Goal: Obtain resource: Download file/media

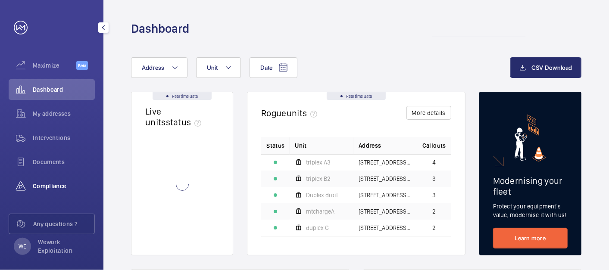
click at [42, 184] on span "Compliance" at bounding box center [64, 186] width 62 height 9
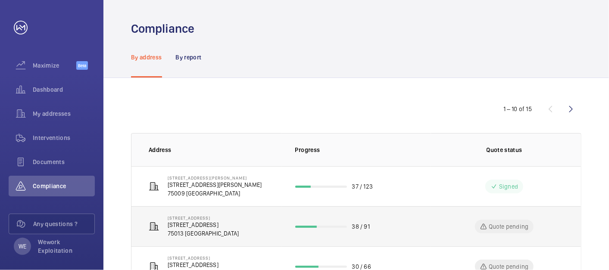
click at [238, 222] on p "[STREET_ADDRESS]" at bounding box center [203, 225] width 71 height 9
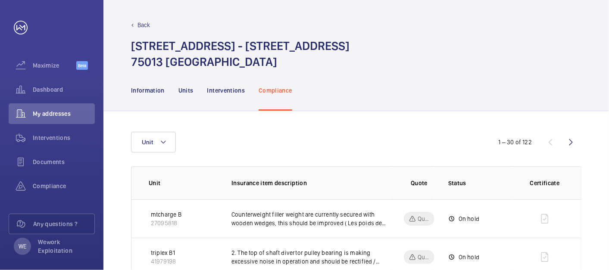
scroll to position [80, 0]
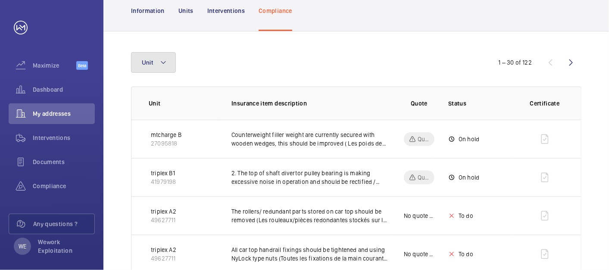
click at [171, 61] on button "Unit" at bounding box center [153, 62] width 45 height 21
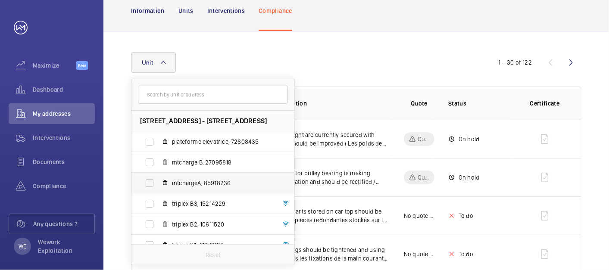
click at [149, 181] on label "mtchargeA, 85918236" at bounding box center [206, 183] width 149 height 21
click at [149, 181] on input "mtchargeA, 85918236" at bounding box center [149, 183] width 17 height 17
checkbox input "true"
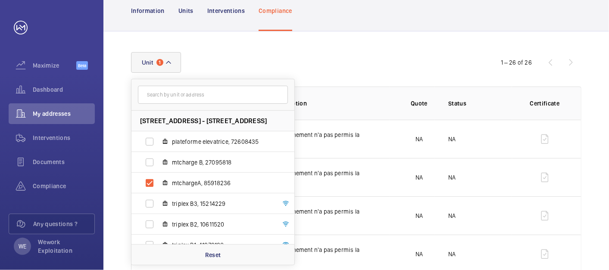
click at [354, 59] on div "Unit [STREET_ADDRESS] - [STREET_ADDRESS] plateforme elevatrice, 72608435 mtchar…" at bounding box center [304, 62] width 347 height 21
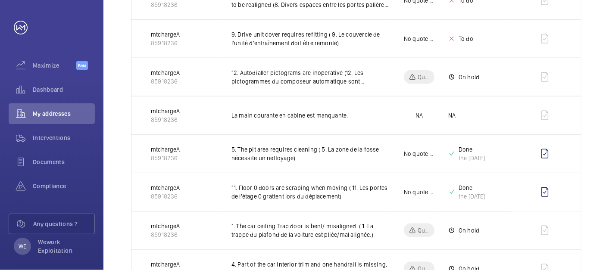
scroll to position [639, 0]
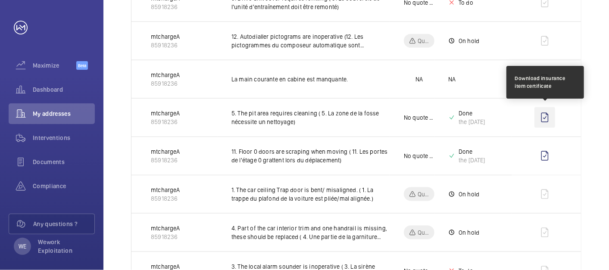
click at [546, 116] on wm-front-icon-button at bounding box center [545, 117] width 21 height 21
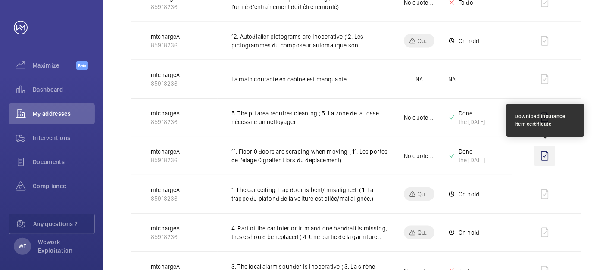
click at [545, 156] on wm-front-icon-button at bounding box center [545, 156] width 21 height 21
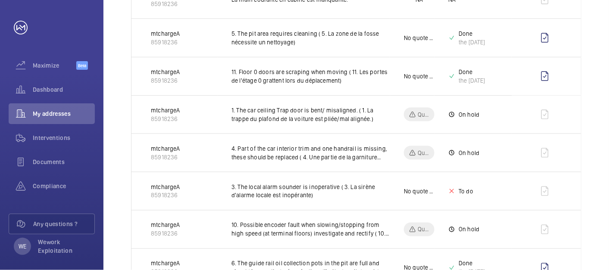
scroll to position [798, 0]
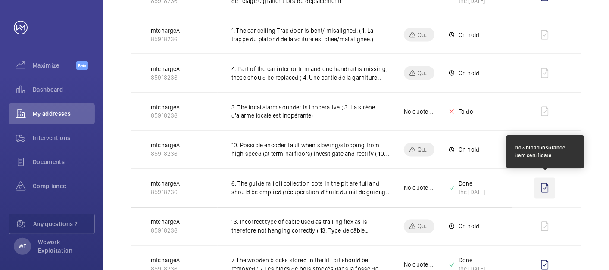
click at [544, 187] on wm-front-icon-button at bounding box center [545, 188] width 21 height 21
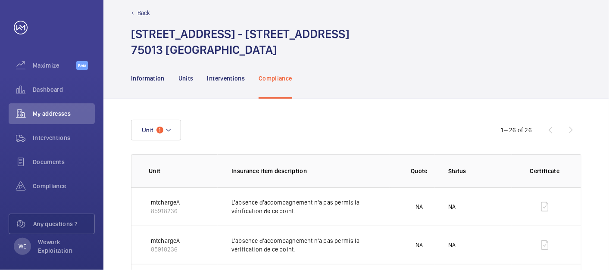
scroll to position [0, 0]
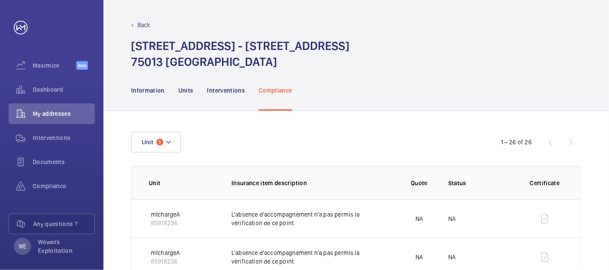
click at [591, 60] on div "Back [STREET_ADDRESS] - [STREET_ADDRESS]" at bounding box center [357, 35] width 506 height 70
click at [173, 135] on button "Unit 1" at bounding box center [156, 142] width 50 height 21
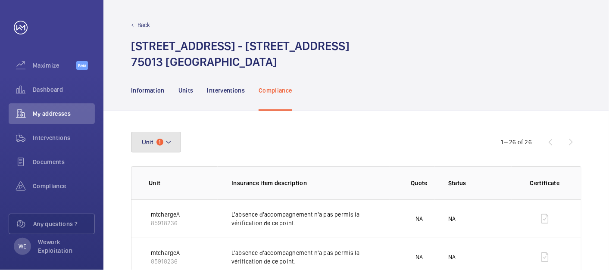
click at [173, 144] on button "Unit 1" at bounding box center [156, 142] width 50 height 21
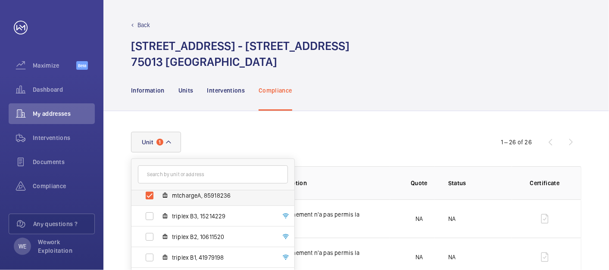
scroll to position [73, 0]
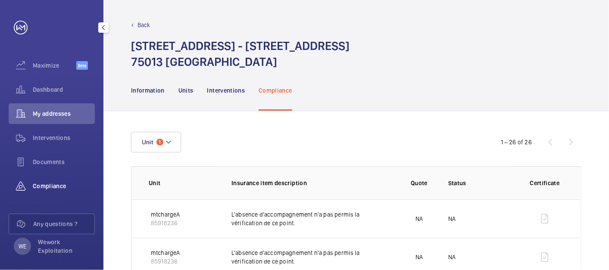
click at [52, 186] on span "Compliance" at bounding box center [64, 186] width 62 height 9
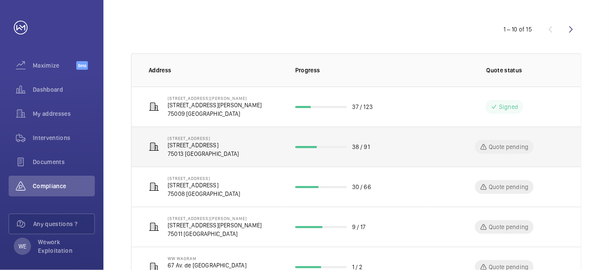
click at [217, 139] on p "[STREET_ADDRESS]" at bounding box center [203, 138] width 71 height 5
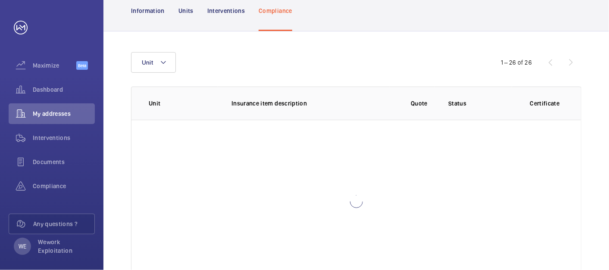
scroll to position [113, 0]
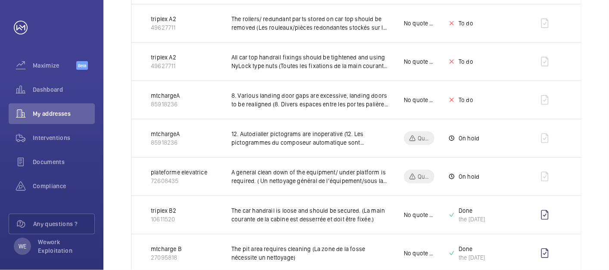
scroll to position [352, 0]
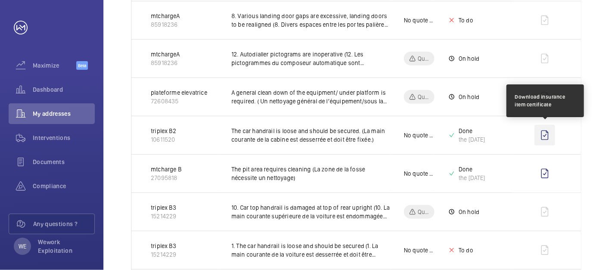
click at [545, 135] on wm-front-icon-button at bounding box center [545, 135] width 21 height 21
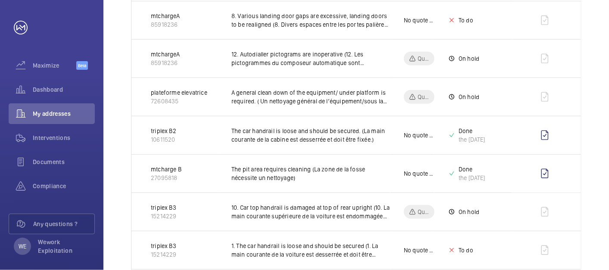
click at [609, 34] on html "Your request has been sent. We will contact you soon. Maximize Beta Dashboard M…" at bounding box center [304, 135] width 609 height 270
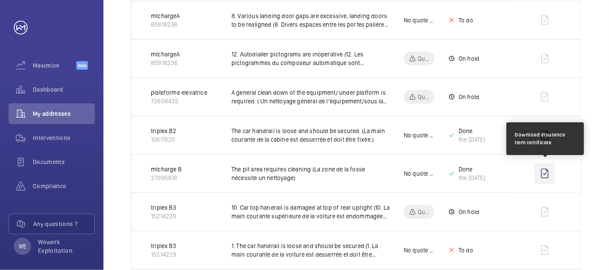
click at [546, 174] on wm-front-icon-button at bounding box center [545, 173] width 21 height 21
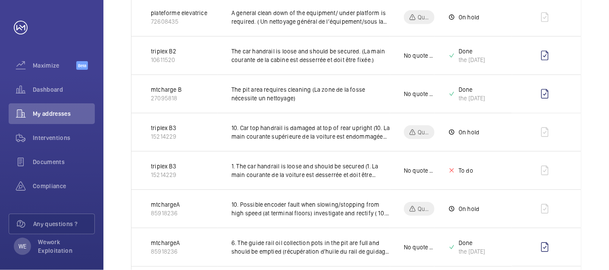
scroll to position [512, 0]
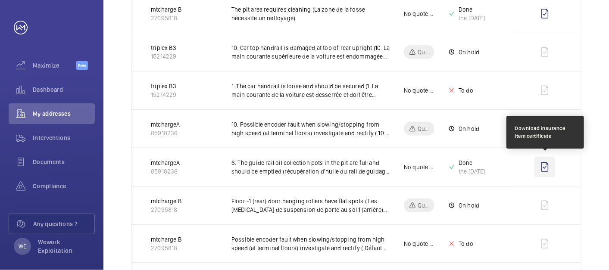
click at [548, 167] on wm-front-icon-button at bounding box center [545, 167] width 21 height 21
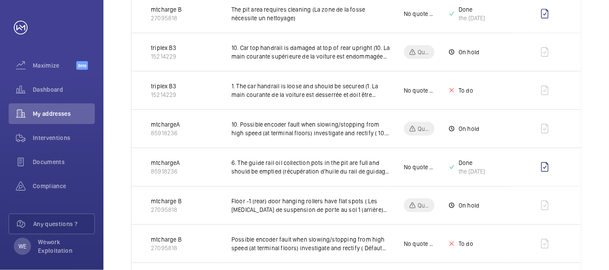
drag, startPoint x: 597, startPoint y: 115, endPoint x: 594, endPoint y: 118, distance: 4.9
click at [597, 115] on div "Unit 1 – 30 of 122 Unit Insurance item description Quote Status Certificate mtc…" at bounding box center [357, 229] width 506 height 1261
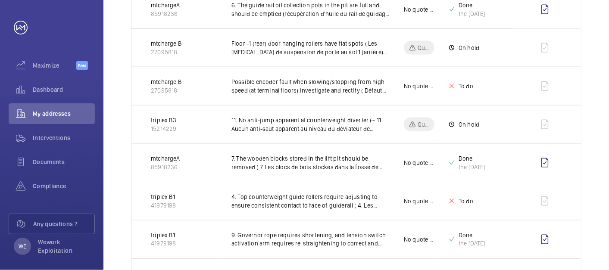
scroll to position [672, 0]
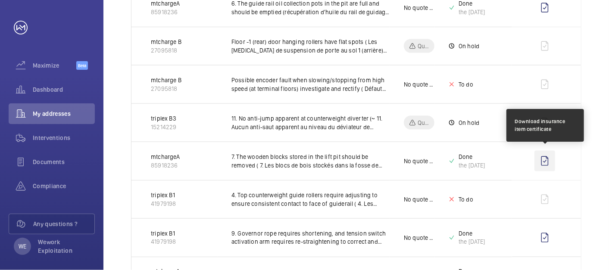
click at [543, 160] on wm-front-icon-button at bounding box center [545, 161] width 21 height 21
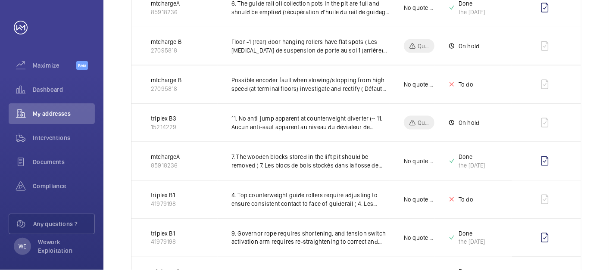
click at [595, 122] on div "Unit 1 – 30 of 122 Unit Insurance item description Quote Status Certificate mtc…" at bounding box center [357, 69] width 506 height 1261
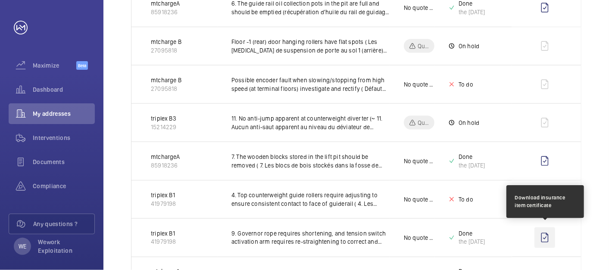
click at [544, 234] on wm-front-icon-button at bounding box center [545, 238] width 21 height 21
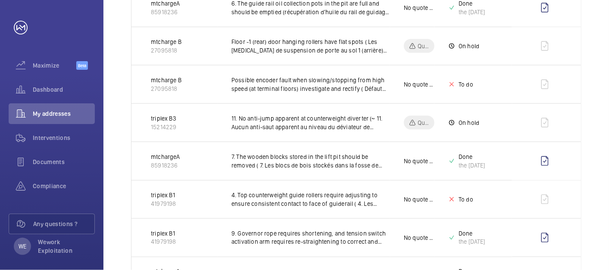
click at [607, 130] on div "Unit 1 – 30 of 122 Unit Insurance item description Quote Status Certificate mtc…" at bounding box center [357, 69] width 506 height 1261
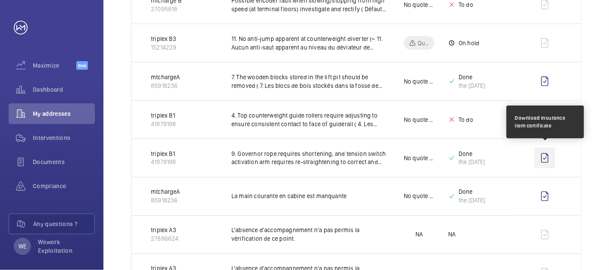
click at [543, 156] on wm-front-icon-button at bounding box center [545, 158] width 21 height 21
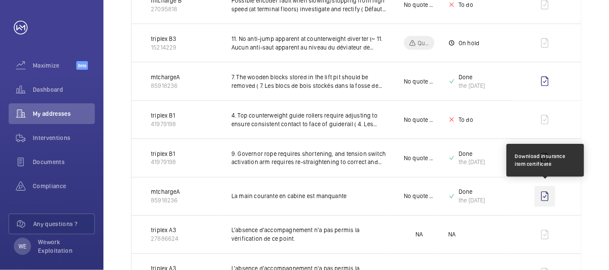
click at [546, 193] on wm-front-icon-button at bounding box center [545, 196] width 21 height 21
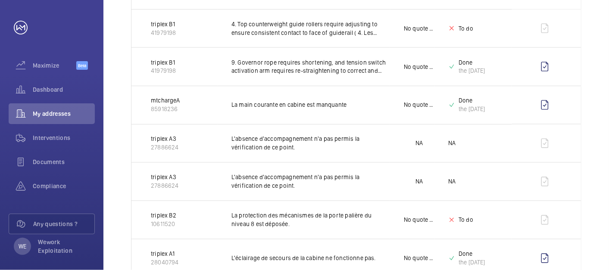
scroll to position [832, 0]
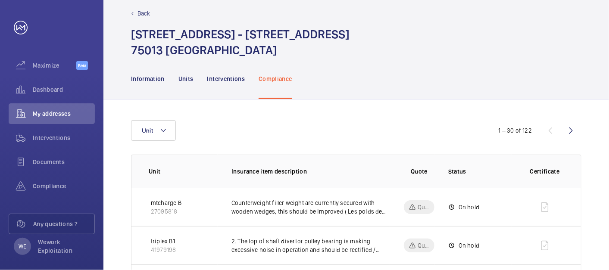
scroll to position [0, 0]
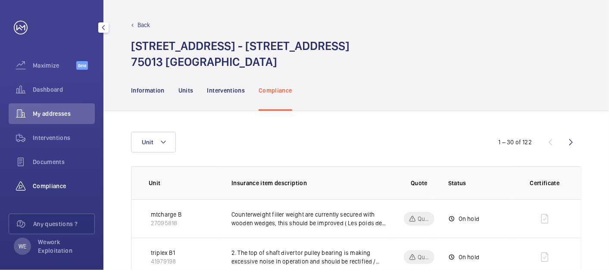
click at [59, 182] on span "Compliance" at bounding box center [64, 186] width 62 height 9
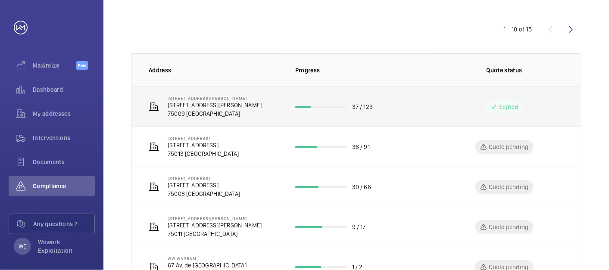
scroll to position [160, 0]
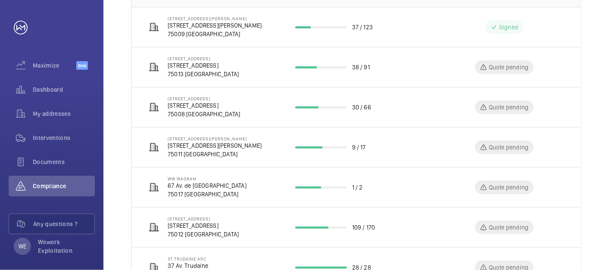
click at [592, 99] on div "1 – 10 of 15 Address Progress Quote status [GEOGRAPHIC_DATA][PERSON_NAME][STREE…" at bounding box center [357, 173] width 506 height 511
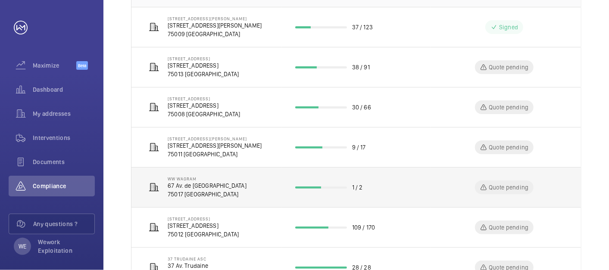
click at [195, 190] on p "75017 [GEOGRAPHIC_DATA]" at bounding box center [207, 194] width 79 height 9
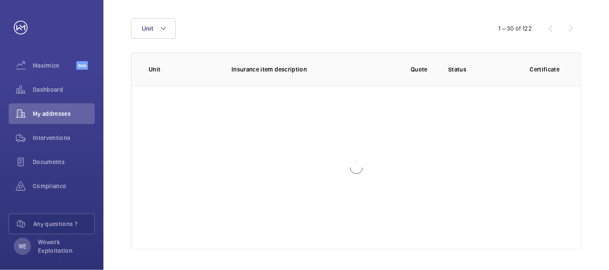
scroll to position [81, 0]
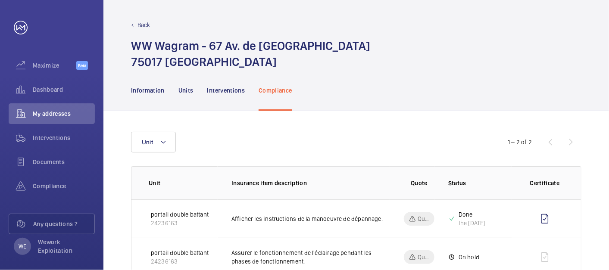
scroll to position [27, 0]
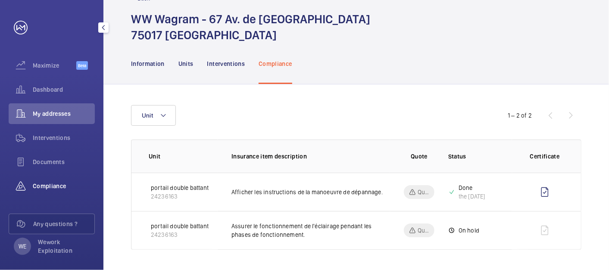
click at [30, 189] on wm-front-icon-button at bounding box center [21, 186] width 24 height 21
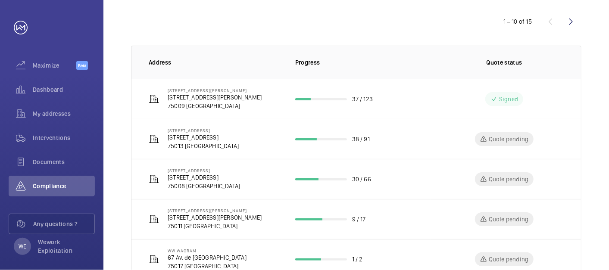
scroll to position [76, 0]
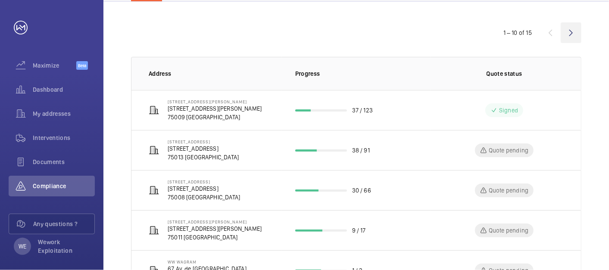
click at [573, 32] on wm-front-icon-button at bounding box center [571, 32] width 21 height 21
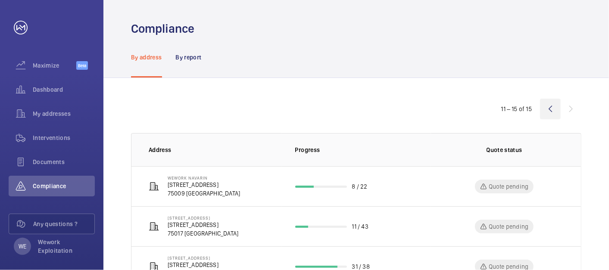
click at [551, 107] on wm-front-icon-button at bounding box center [550, 109] width 21 height 21
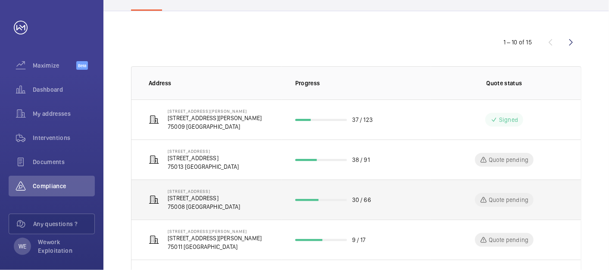
scroll to position [80, 0]
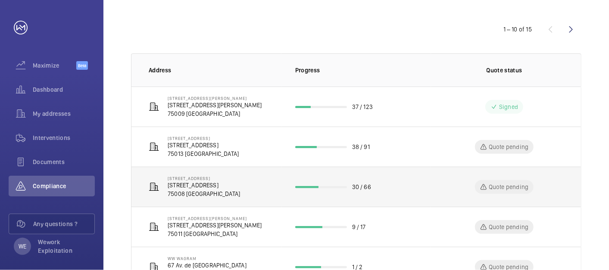
click at [224, 183] on p "[STREET_ADDRESS]" at bounding box center [204, 185] width 72 height 9
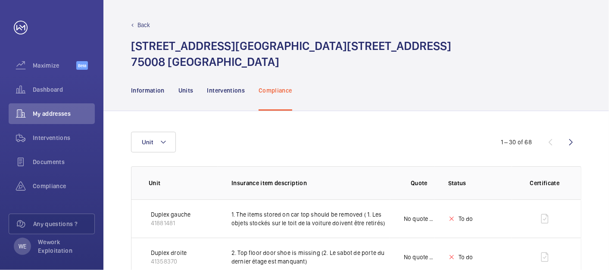
click at [393, 140] on div "Unit" at bounding box center [304, 142] width 347 height 21
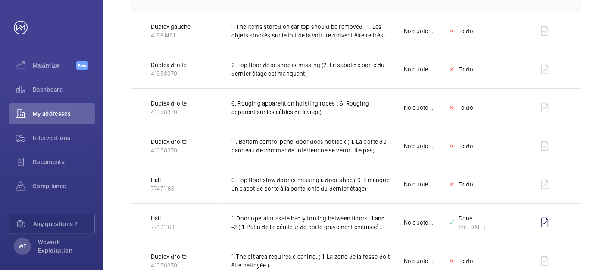
scroll to position [239, 0]
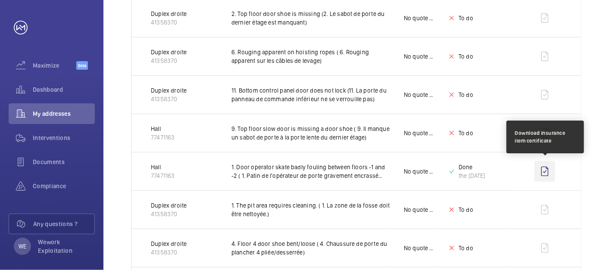
click at [548, 170] on wm-front-icon-button at bounding box center [545, 171] width 21 height 21
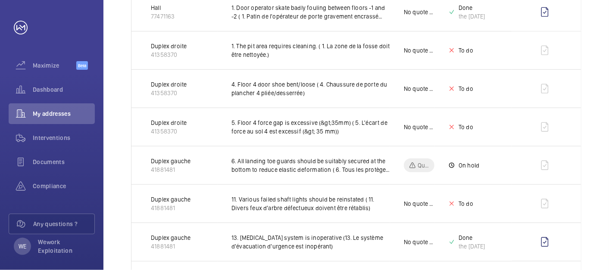
scroll to position [479, 0]
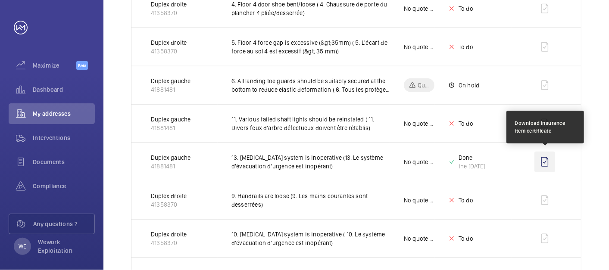
click at [543, 160] on wm-front-icon-button at bounding box center [545, 162] width 21 height 21
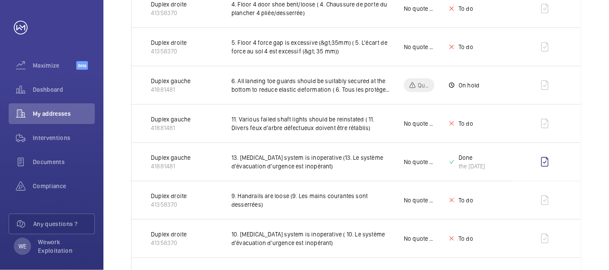
click at [603, 110] on div "Unit 1 – 30 of 68 Unit Insurance item description Quote Status Certificate Dupl…" at bounding box center [357, 262] width 506 height 1261
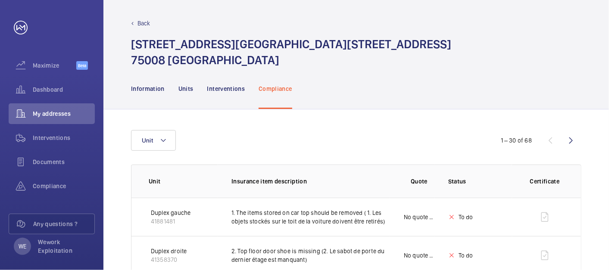
scroll to position [0, 0]
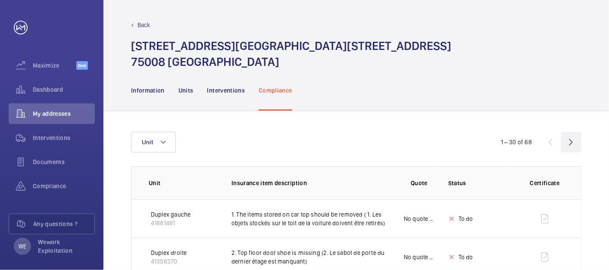
click at [573, 141] on wm-front-icon-button at bounding box center [571, 142] width 21 height 21
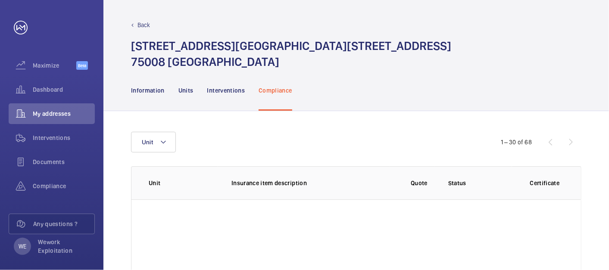
scroll to position [113, 0]
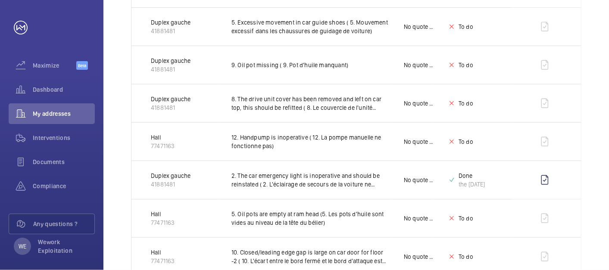
scroll to position [513, 0]
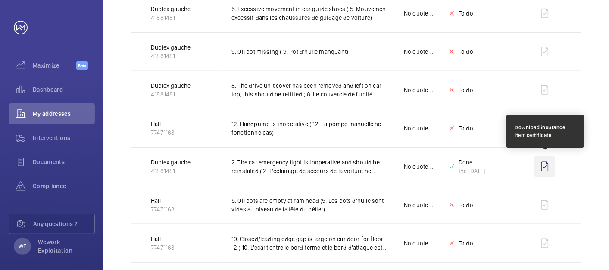
click at [547, 163] on wm-front-icon-button at bounding box center [545, 167] width 21 height 21
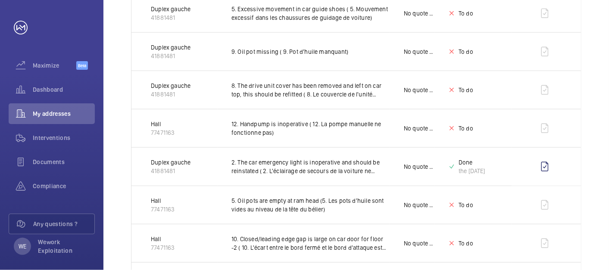
click at [600, 140] on div "Unit 1 – 30 of 68 Unit Insurance item description Quote Status Certificate Dupl…" at bounding box center [357, 228] width 506 height 1261
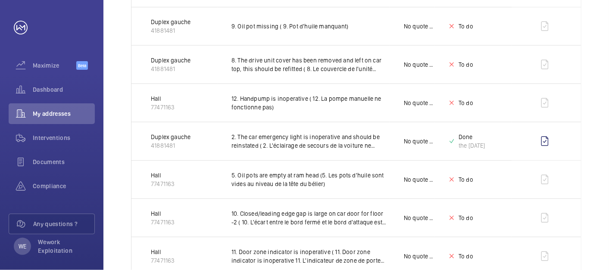
scroll to position [0, 0]
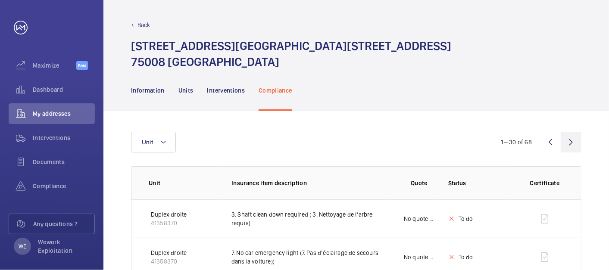
click at [577, 142] on wm-front-icon-button at bounding box center [571, 142] width 21 height 21
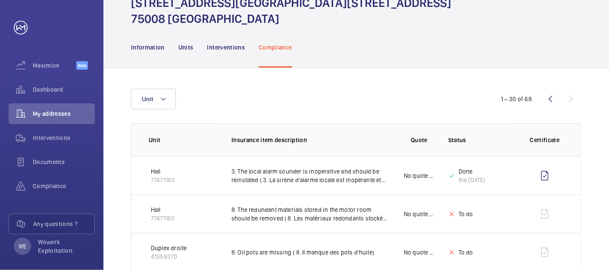
scroll to position [80, 0]
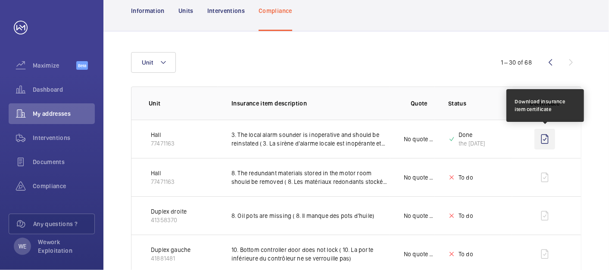
click at [544, 136] on wm-front-icon-button at bounding box center [545, 139] width 21 height 21
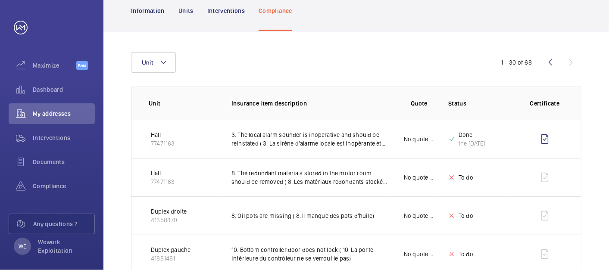
click at [593, 85] on div "Unit 1 – 30 of 68 Unit Insurance item description Quote Status Certificate Hall…" at bounding box center [357, 239] width 506 height 417
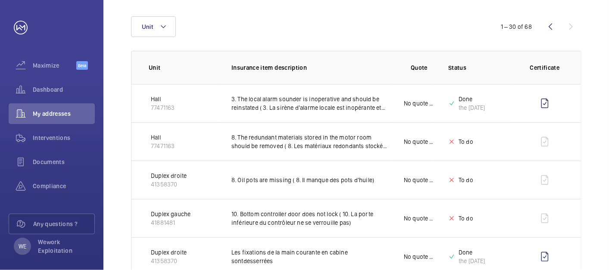
scroll to position [0, 0]
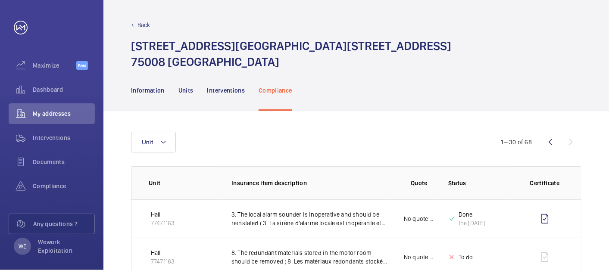
drag, startPoint x: 59, startPoint y: 179, endPoint x: 98, endPoint y: 179, distance: 39.3
click at [59, 179] on div "Compliance" at bounding box center [52, 186] width 86 height 21
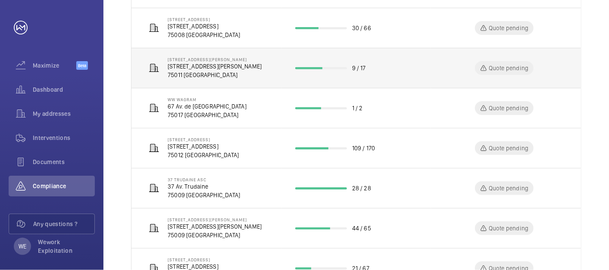
scroll to position [316, 0]
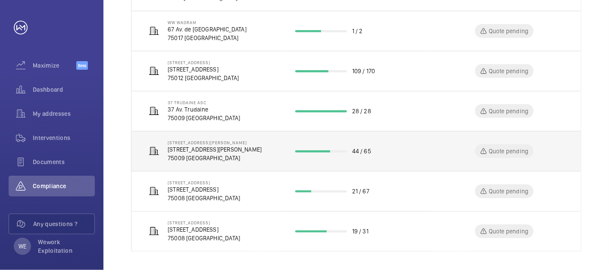
click at [213, 148] on p "[STREET_ADDRESS][PERSON_NAME]" at bounding box center [215, 149] width 94 height 9
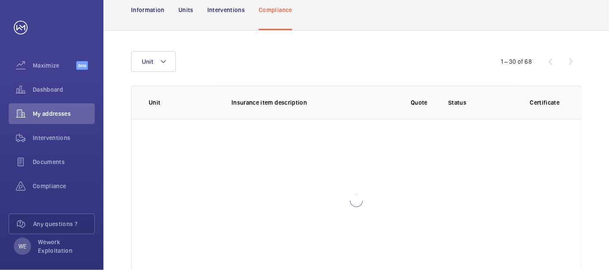
scroll to position [113, 0]
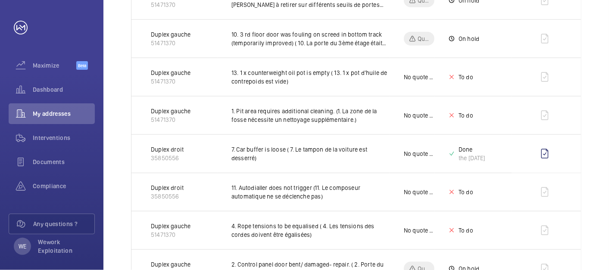
scroll to position [559, 0]
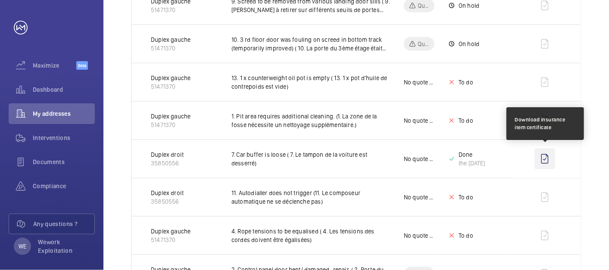
click at [546, 155] on wm-front-icon-button at bounding box center [545, 159] width 21 height 21
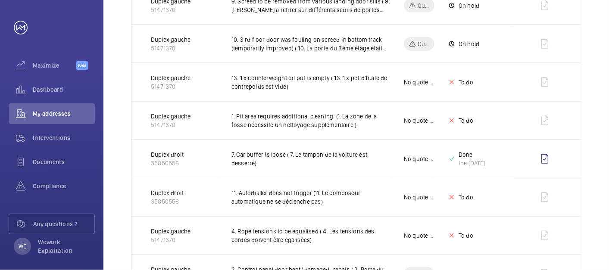
click at [605, 97] on div "Unit 1 – 30 of 65 Unit Insurance item description Quote Status Certificate EPMR…" at bounding box center [357, 182] width 506 height 1261
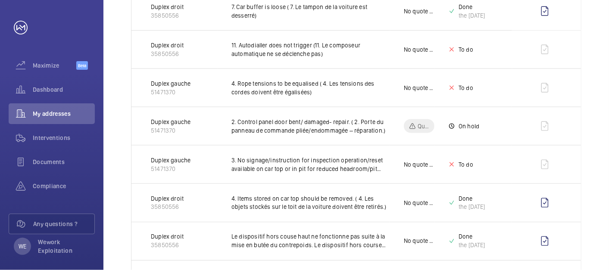
scroll to position [719, 0]
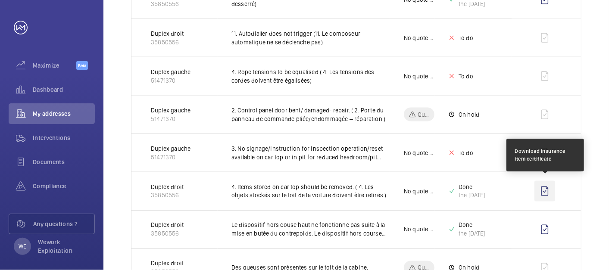
click at [547, 190] on wm-front-icon-button at bounding box center [545, 191] width 21 height 21
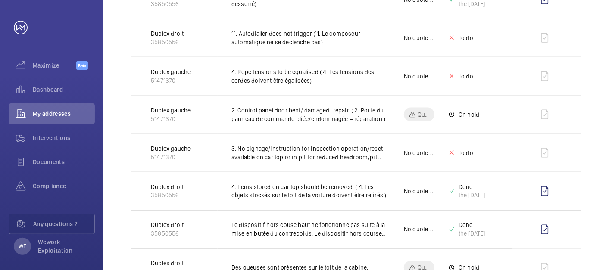
click at [600, 101] on div "Unit 1 – 30 of 65 Unit Insurance item description Quote Status Certificate EPMR…" at bounding box center [357, 23] width 506 height 1261
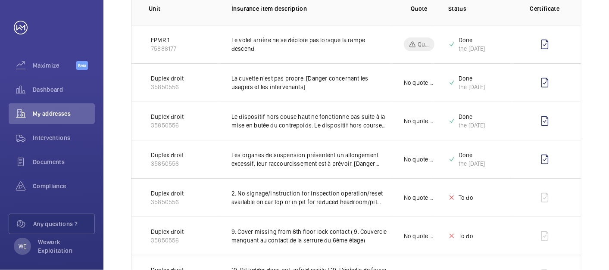
scroll to position [0, 0]
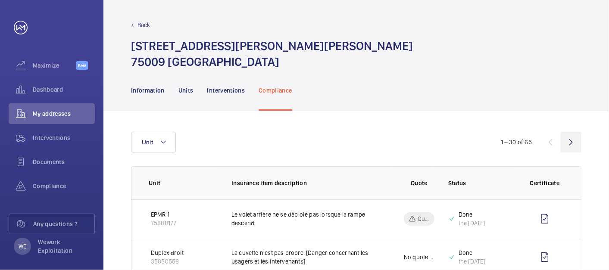
click at [578, 139] on wm-front-icon-button at bounding box center [571, 142] width 21 height 21
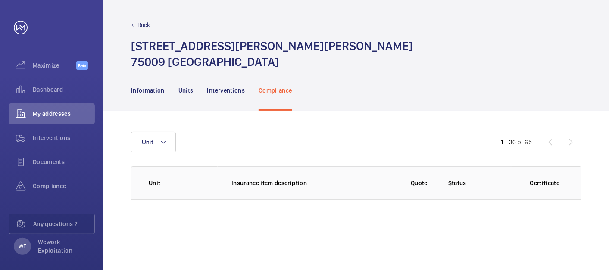
scroll to position [113, 0]
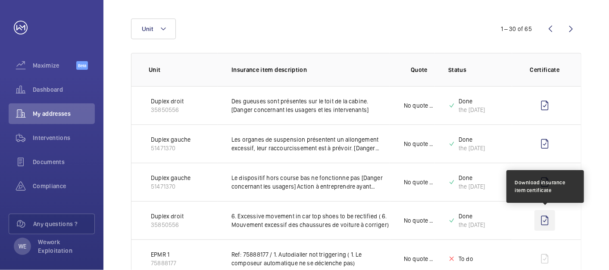
click at [548, 220] on wm-front-icon-button at bounding box center [545, 220] width 21 height 21
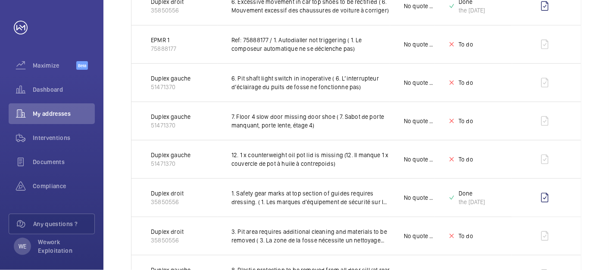
scroll to position [353, 0]
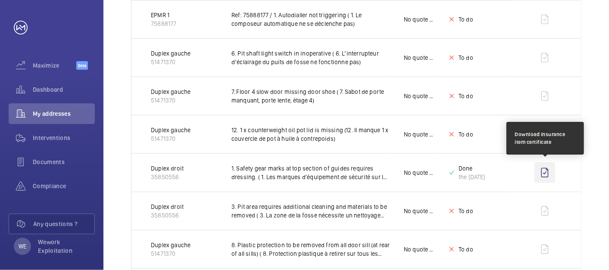
click at [548, 172] on wm-front-icon-button at bounding box center [545, 173] width 21 height 21
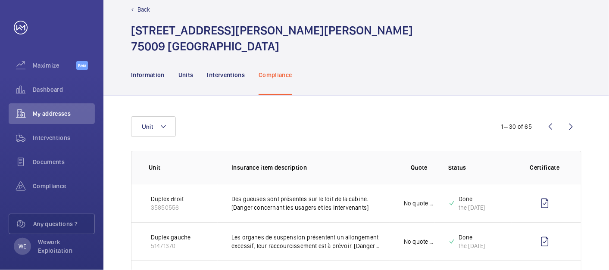
scroll to position [0, 0]
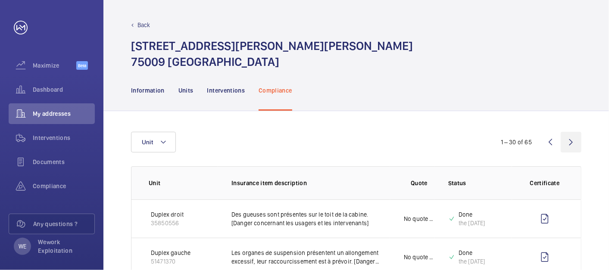
click at [570, 142] on wm-front-icon-button at bounding box center [571, 142] width 21 height 21
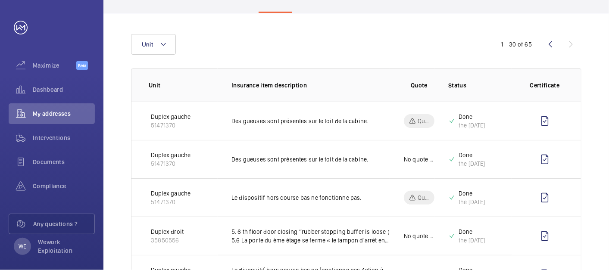
scroll to position [141, 0]
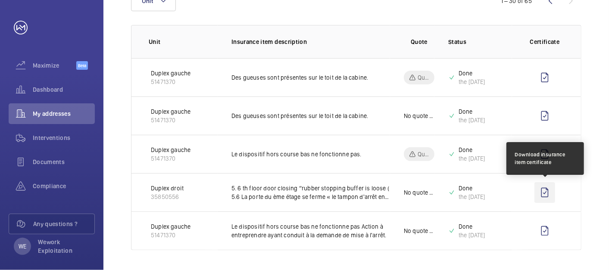
click at [544, 190] on wm-front-icon-button at bounding box center [545, 192] width 21 height 21
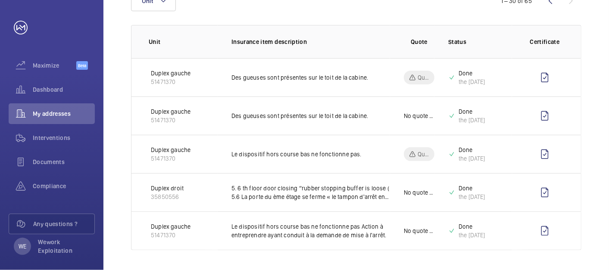
click at [601, 124] on div "Unit 1 – 30 of 65 Unit Insurance item description Quote Status Certificate Dupl…" at bounding box center [357, 121] width 506 height 302
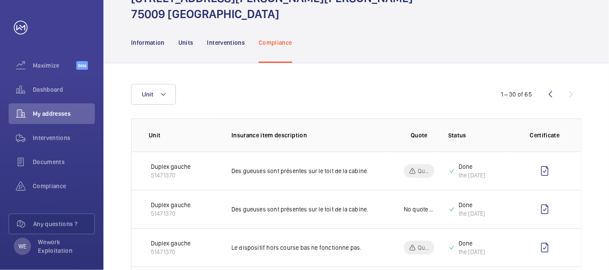
scroll to position [0, 0]
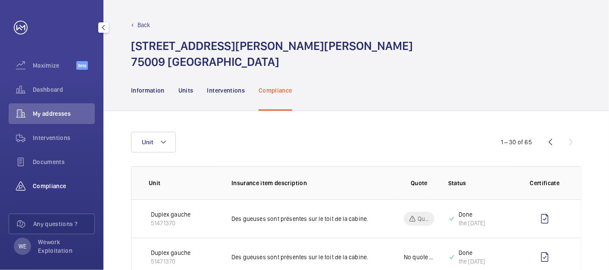
click at [50, 180] on div "Compliance" at bounding box center [52, 186] width 86 height 21
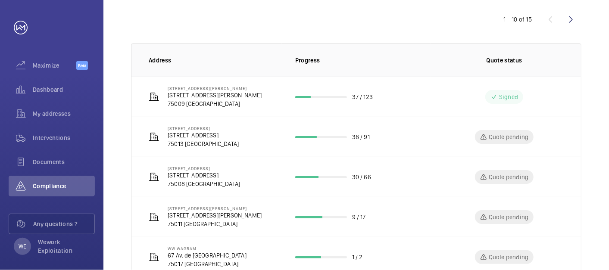
scroll to position [76, 0]
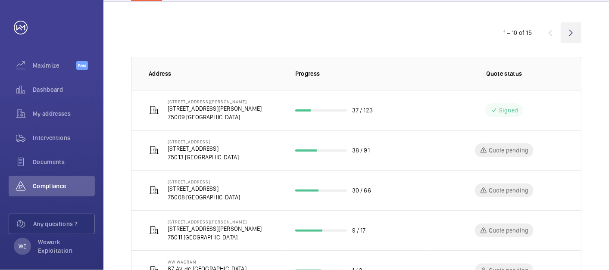
click at [572, 32] on wm-front-icon-button at bounding box center [571, 32] width 21 height 21
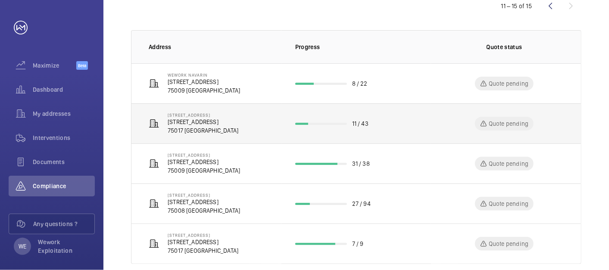
scroll to position [116, 0]
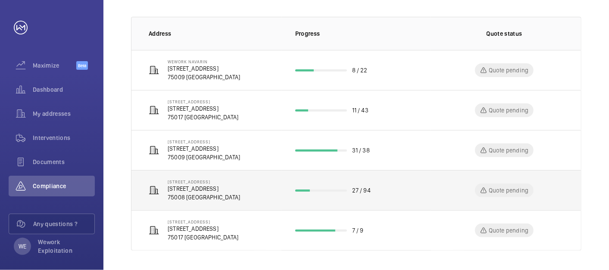
click at [234, 191] on p "[STREET_ADDRESS]" at bounding box center [204, 189] width 72 height 9
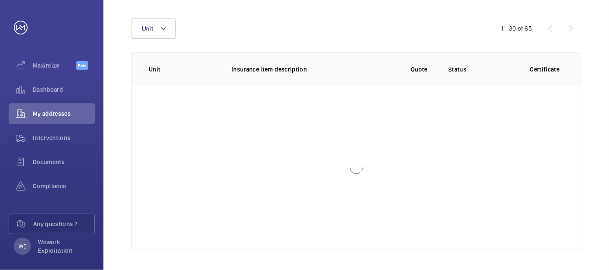
scroll to position [81, 0]
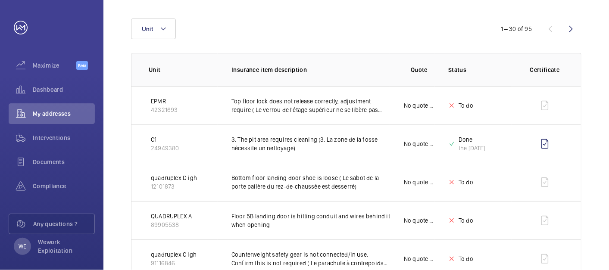
scroll to position [141, 0]
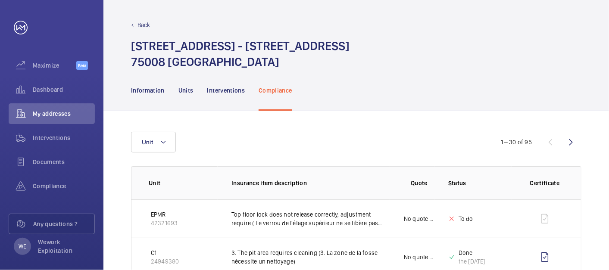
scroll to position [80, 0]
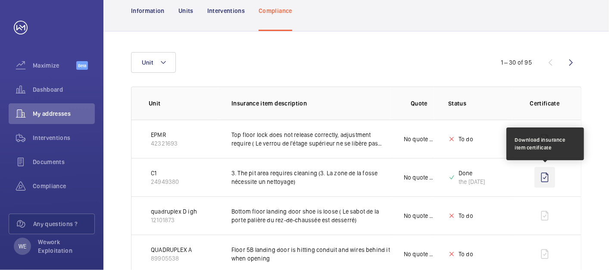
click at [546, 175] on wm-front-icon-button at bounding box center [545, 177] width 21 height 21
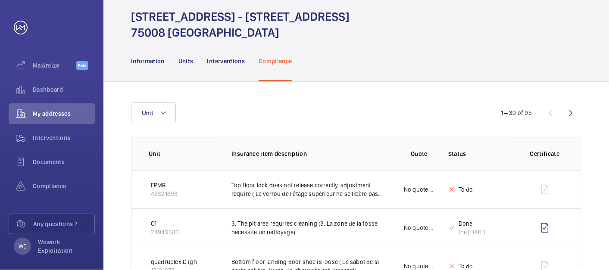
scroll to position [0, 0]
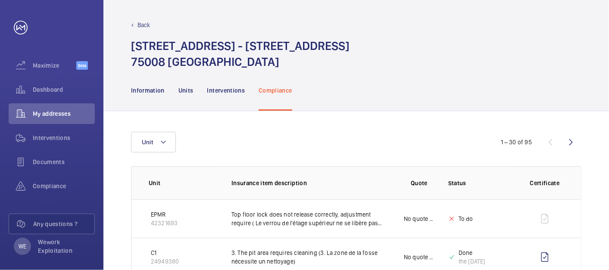
click at [574, 146] on wm-front-icon-button at bounding box center [571, 142] width 21 height 21
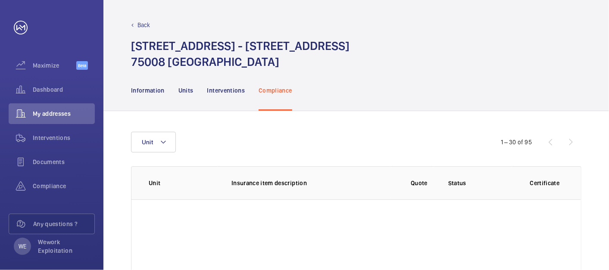
scroll to position [80, 0]
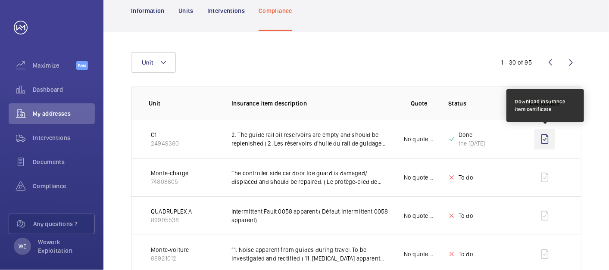
click at [548, 139] on wm-front-icon-button at bounding box center [545, 139] width 21 height 21
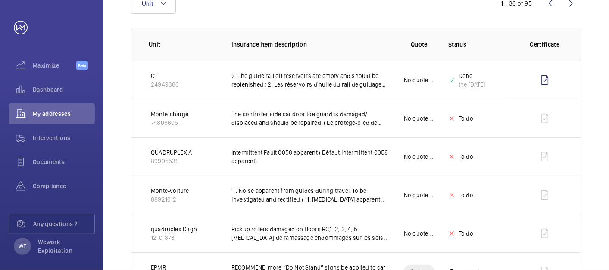
scroll to position [59, 0]
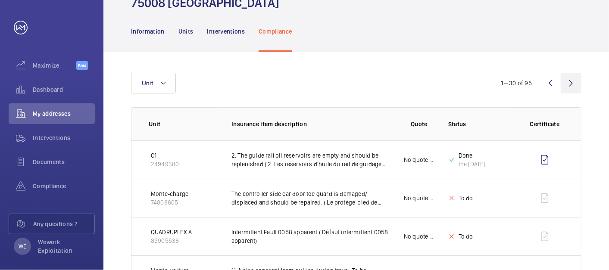
click at [572, 79] on wm-front-icon-button at bounding box center [571, 83] width 21 height 21
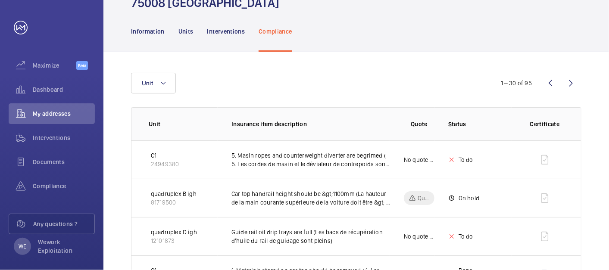
scroll to position [139, 0]
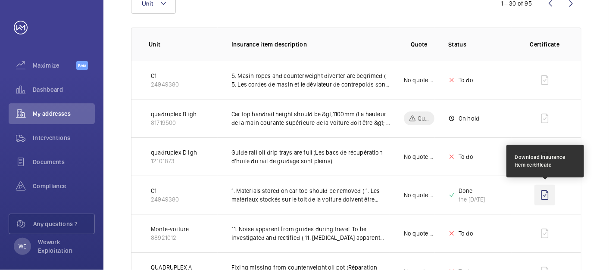
click at [545, 195] on wm-front-icon-button at bounding box center [545, 195] width 21 height 21
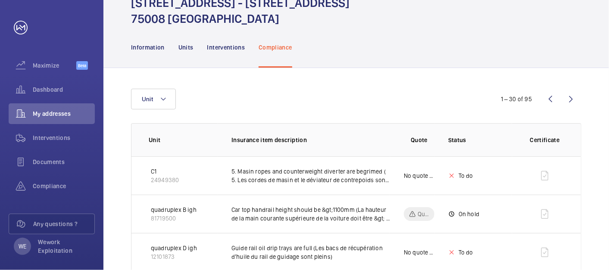
scroll to position [0, 0]
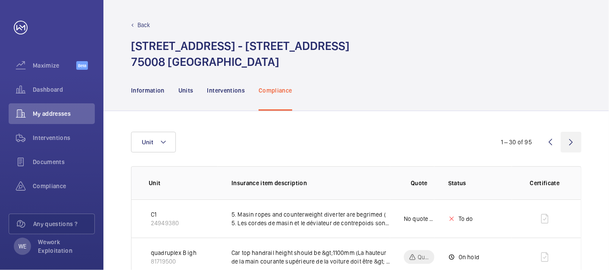
click at [575, 143] on wm-front-icon-button at bounding box center [571, 142] width 21 height 21
click at [48, 193] on div "Compliance" at bounding box center [52, 186] width 86 height 21
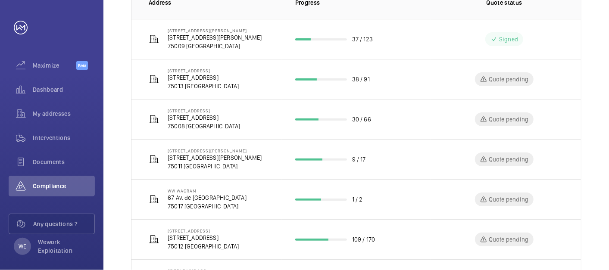
scroll to position [160, 0]
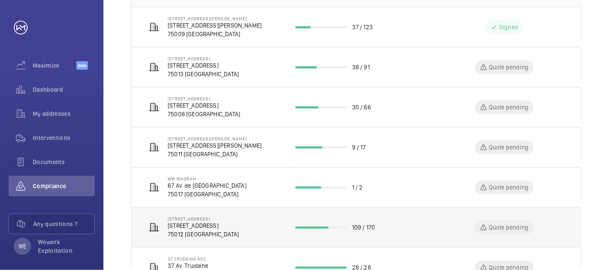
click at [206, 227] on p "[STREET_ADDRESS]" at bounding box center [203, 226] width 71 height 9
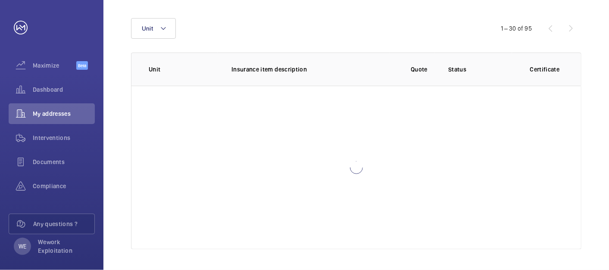
scroll to position [113, 0]
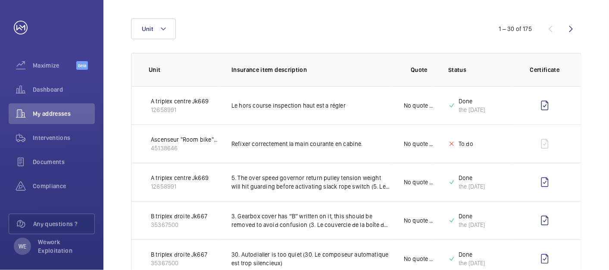
scroll to position [141, 0]
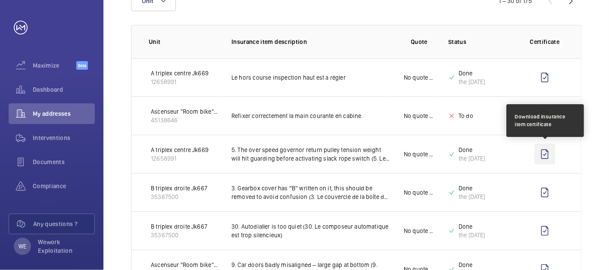
click at [546, 153] on wm-front-icon-button at bounding box center [545, 154] width 21 height 21
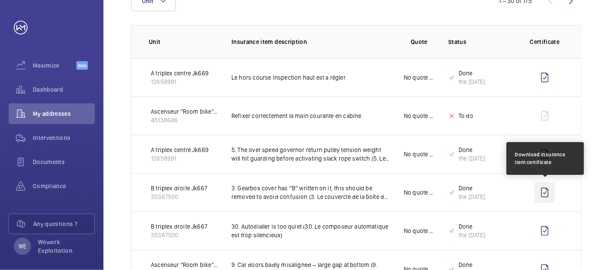
click at [545, 192] on wm-front-icon-button at bounding box center [545, 192] width 21 height 21
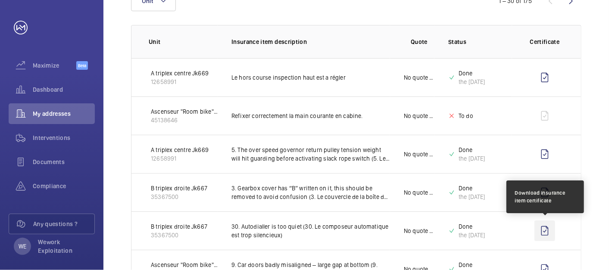
click at [545, 230] on wm-front-icon-button at bounding box center [545, 231] width 21 height 21
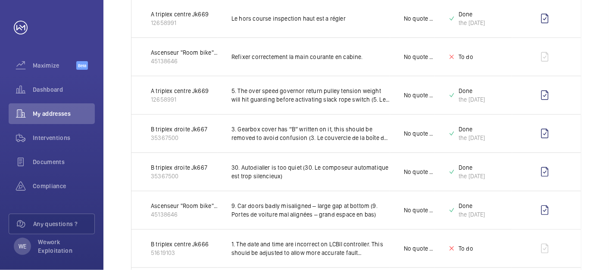
scroll to position [221, 0]
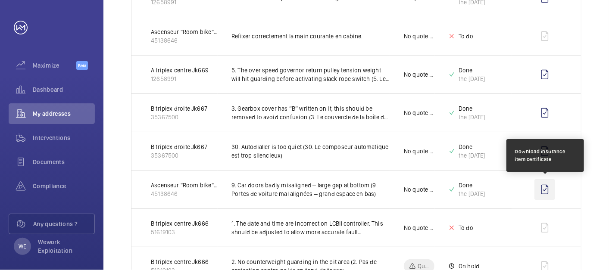
click at [546, 188] on wm-front-icon-button at bounding box center [545, 189] width 21 height 21
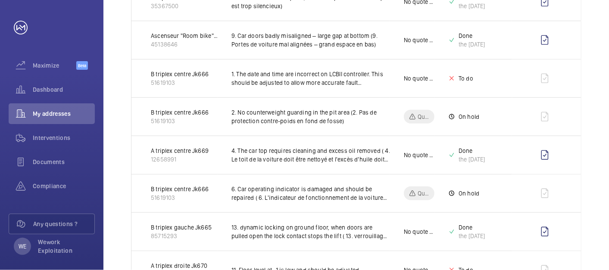
scroll to position [381, 0]
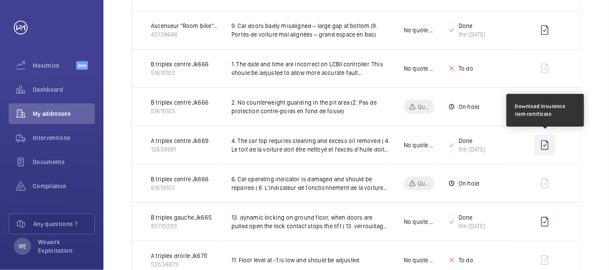
click at [547, 143] on wm-front-icon-button at bounding box center [545, 145] width 21 height 21
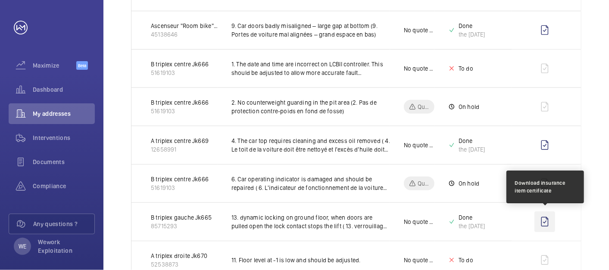
click at [546, 223] on wm-front-icon-button at bounding box center [545, 222] width 21 height 21
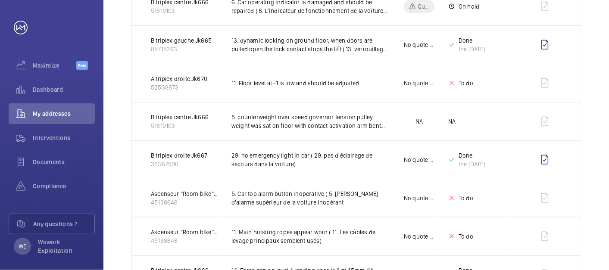
scroll to position [621, 0]
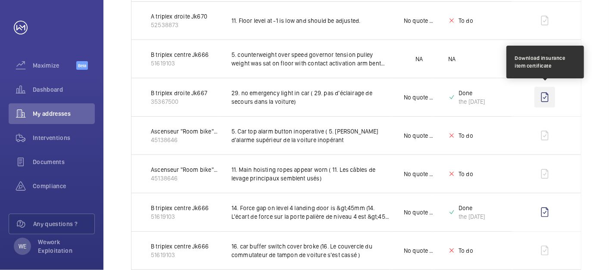
click at [549, 96] on wm-front-icon-button at bounding box center [545, 97] width 21 height 21
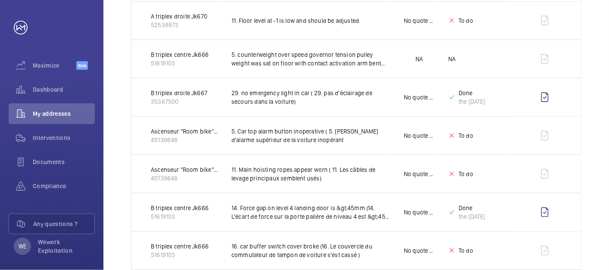
click at [596, 120] on div "Unit 1 – 30 of 175 Unit Insurance item description Quote Status Certificate A t…" at bounding box center [357, 121] width 506 height 1261
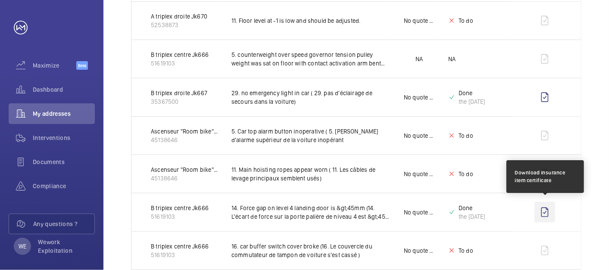
click at [545, 212] on wm-front-icon-button at bounding box center [545, 212] width 21 height 21
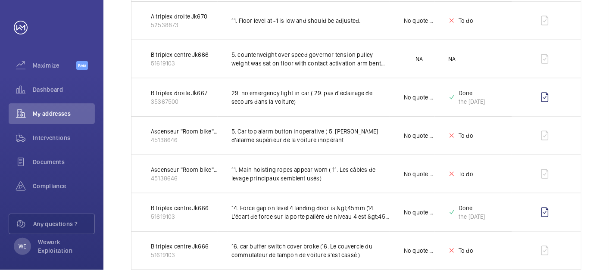
click at [606, 164] on div "Unit 1 – 30 of 175 Unit Insurance item description Quote Status Certificate A t…" at bounding box center [357, 121] width 506 height 1261
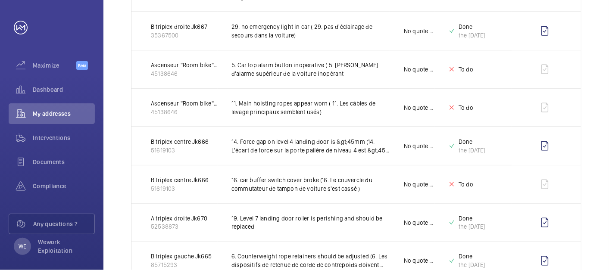
scroll to position [700, 0]
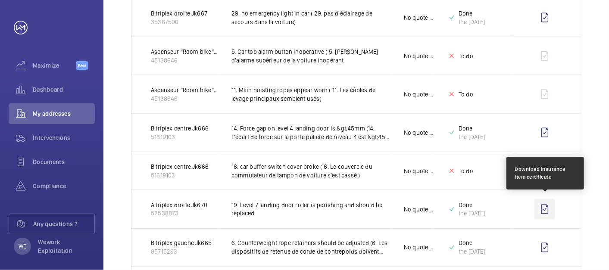
click at [547, 207] on wm-front-icon-button at bounding box center [545, 209] width 21 height 21
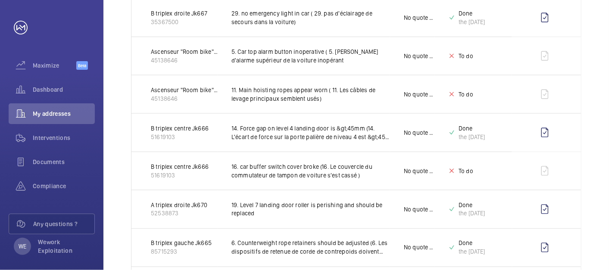
click at [591, 135] on div "Unit 1 – 30 of 175 Unit Insurance item description Quote Status Certificate A t…" at bounding box center [357, 41] width 506 height 1261
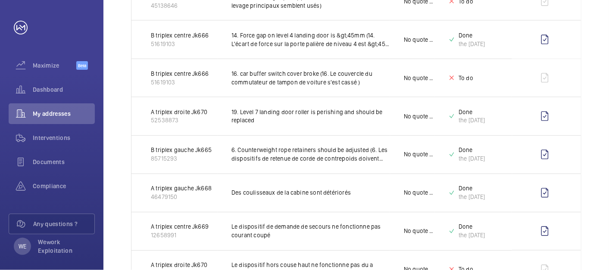
scroll to position [780, 0]
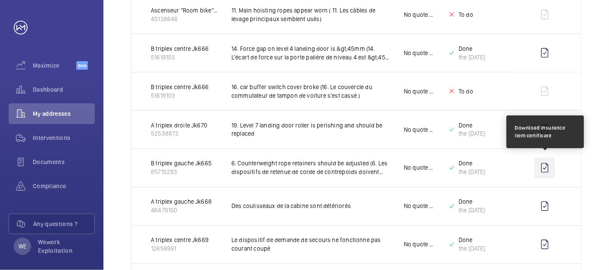
click at [544, 166] on wm-front-icon-button at bounding box center [545, 168] width 21 height 21
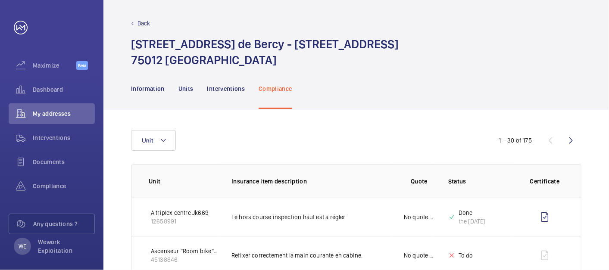
scroll to position [0, 0]
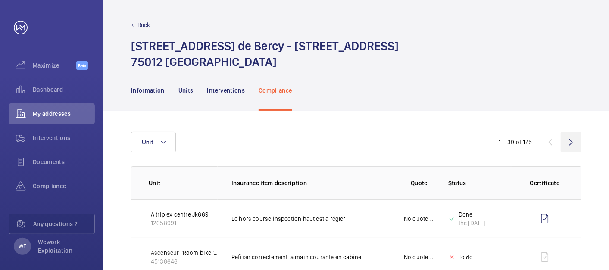
click at [568, 139] on wm-front-icon-button at bounding box center [571, 142] width 21 height 21
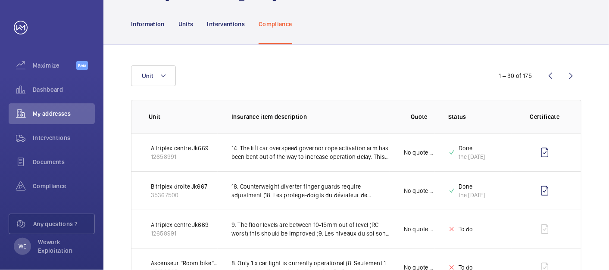
scroll to position [80, 0]
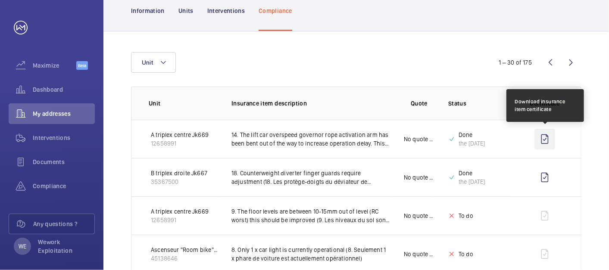
click at [547, 138] on wm-front-icon-button at bounding box center [545, 139] width 21 height 21
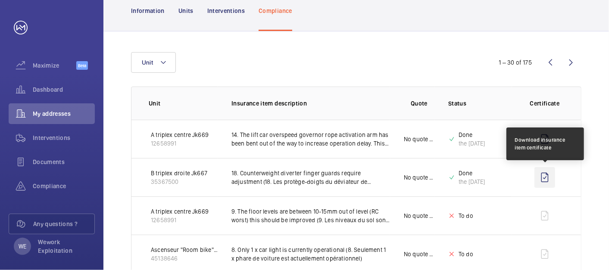
click at [547, 180] on wm-front-icon-button at bounding box center [545, 177] width 21 height 21
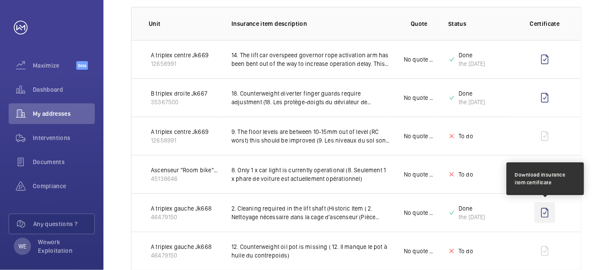
click at [546, 213] on wm-front-icon-button at bounding box center [545, 213] width 21 height 21
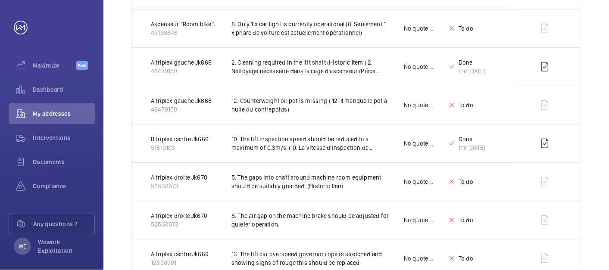
scroll to position [319, 0]
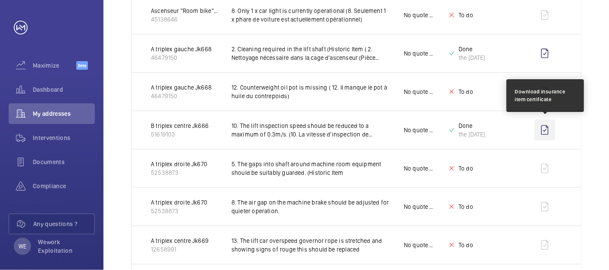
click at [548, 128] on wm-front-icon-button at bounding box center [545, 130] width 21 height 21
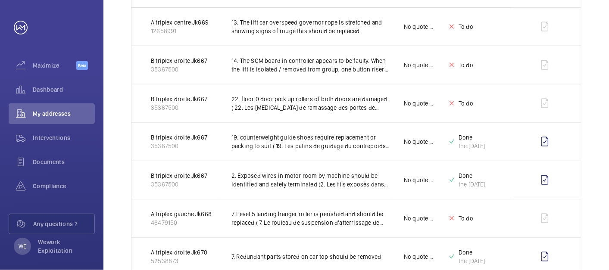
scroll to position [559, 0]
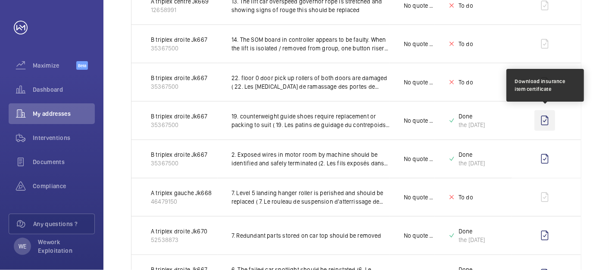
click at [547, 118] on wm-front-icon-button at bounding box center [545, 120] width 21 height 21
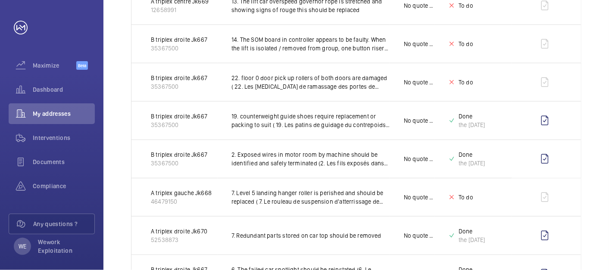
click at [593, 139] on div "Unit 1 – 30 of 175 Unit Insurance item description Quote Status Certificate A t…" at bounding box center [357, 182] width 506 height 1261
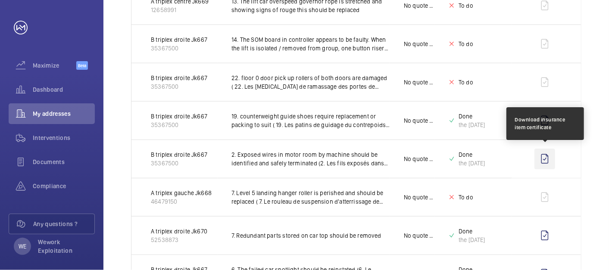
click at [544, 156] on wm-front-icon-button at bounding box center [545, 159] width 21 height 21
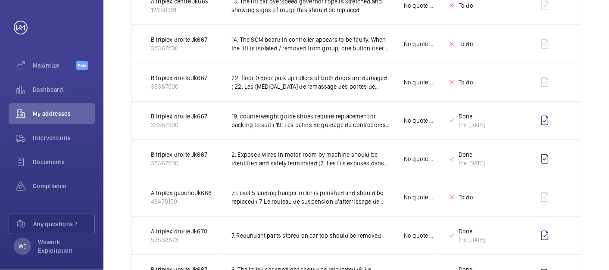
click at [591, 126] on div "Unit 1 – 30 of 175 Unit Insurance item description Quote Status Certificate A t…" at bounding box center [357, 182] width 506 height 1261
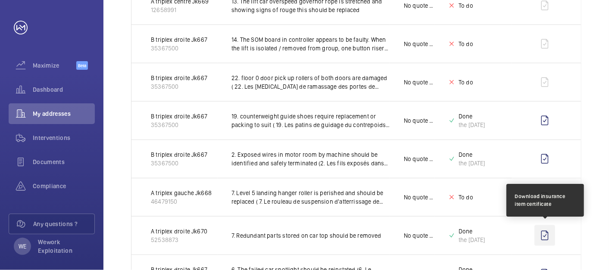
click at [548, 236] on wm-front-icon-button at bounding box center [545, 236] width 21 height 21
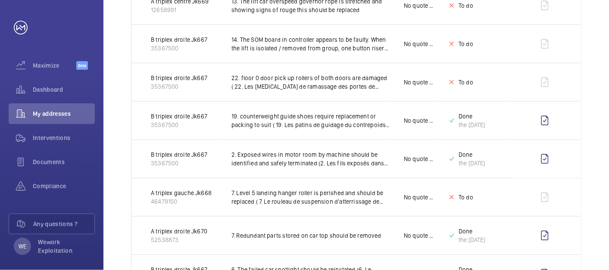
click at [593, 146] on div "Unit 1 – 30 of 175 Unit Insurance item description Quote Status Certificate A t…" at bounding box center [357, 182] width 506 height 1261
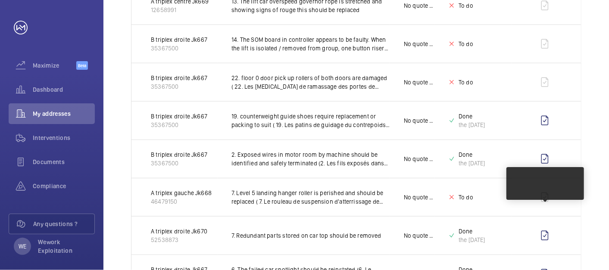
scroll to position [639, 0]
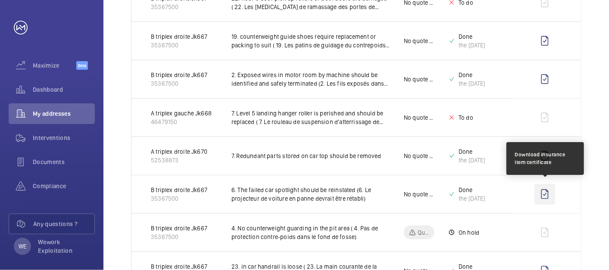
click at [544, 193] on wm-front-icon-button at bounding box center [545, 194] width 21 height 21
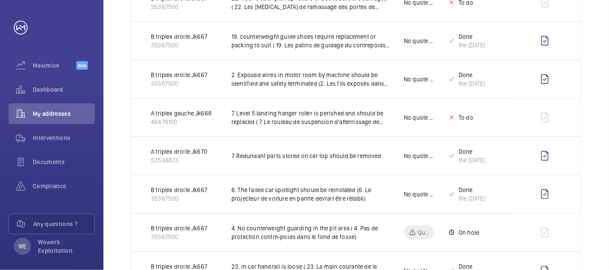
click at [596, 143] on div "Unit 1 – 30 of 175 Unit Insurance item description Quote Status Certificate A t…" at bounding box center [357, 102] width 506 height 1261
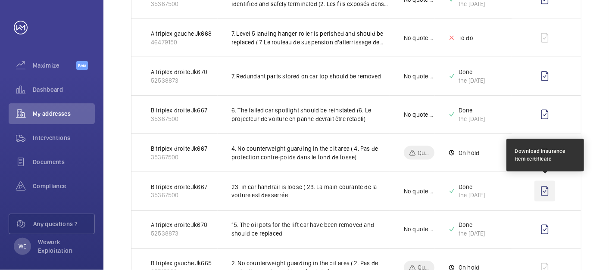
click at [547, 187] on wm-front-icon-button at bounding box center [545, 191] width 21 height 21
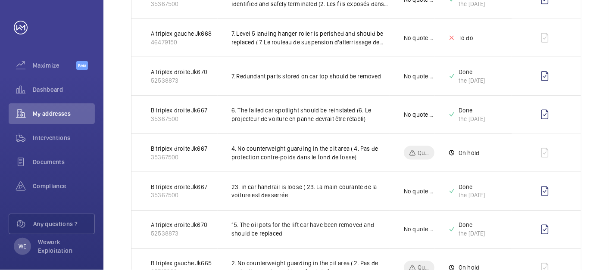
click at [592, 147] on div "Unit 1 – 30 of 175 Unit Insurance item description Quote Status Certificate A t…" at bounding box center [357, 23] width 506 height 1261
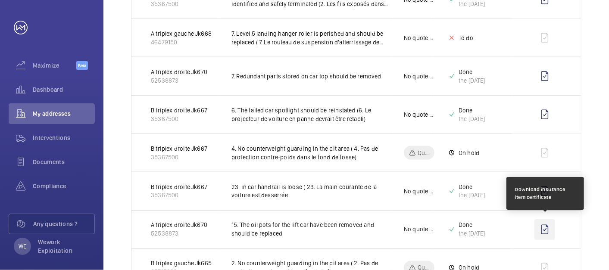
click at [545, 229] on wm-front-icon-button at bounding box center [545, 230] width 21 height 21
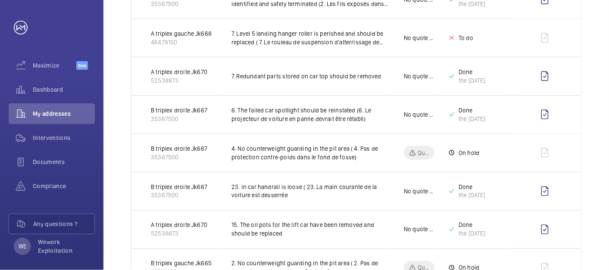
click at [597, 170] on div "Unit 1 – 30 of 175 Unit Insurance item description Quote Status Certificate A t…" at bounding box center [357, 23] width 506 height 1261
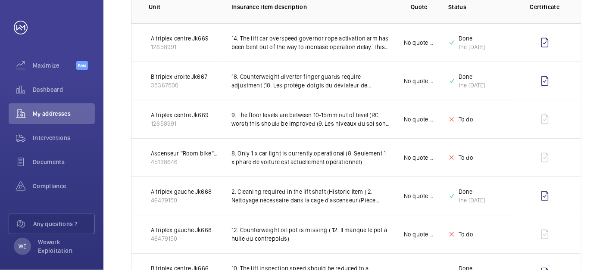
scroll to position [0, 0]
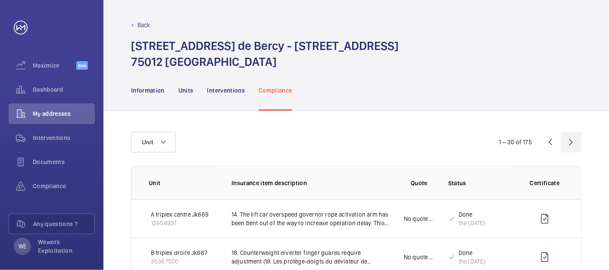
click at [567, 142] on wm-front-icon-button at bounding box center [571, 142] width 21 height 21
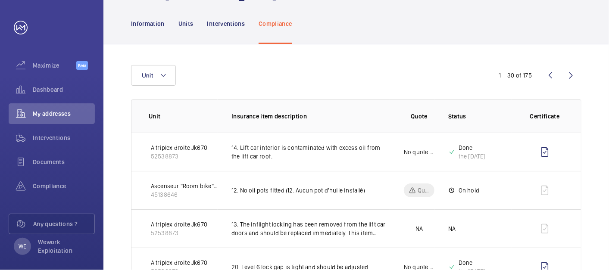
scroll to position [80, 0]
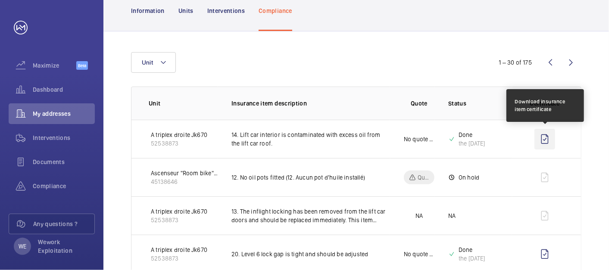
click at [547, 139] on wm-front-icon-button at bounding box center [545, 139] width 21 height 21
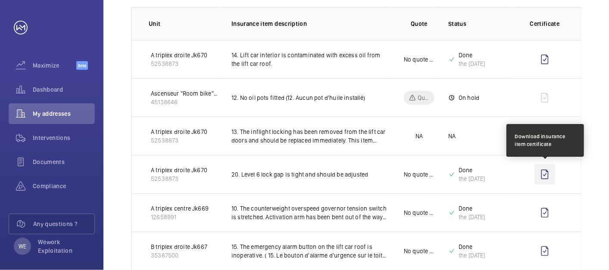
click at [549, 176] on wm-front-icon-button at bounding box center [545, 174] width 21 height 21
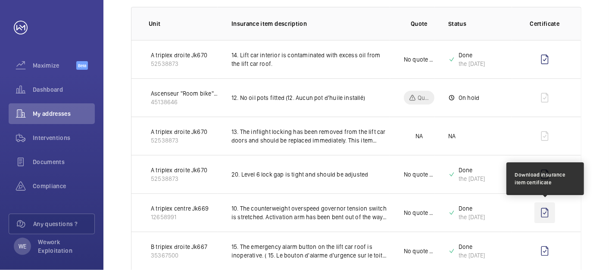
click at [544, 212] on wm-front-icon-button at bounding box center [545, 213] width 21 height 21
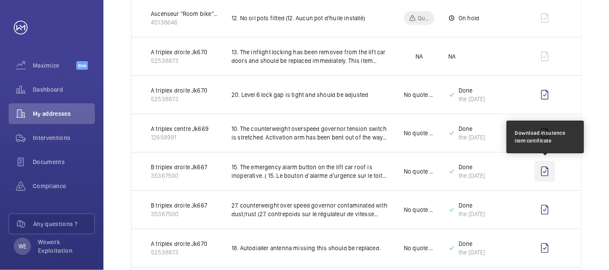
click at [546, 169] on wm-front-icon-button at bounding box center [545, 171] width 21 height 21
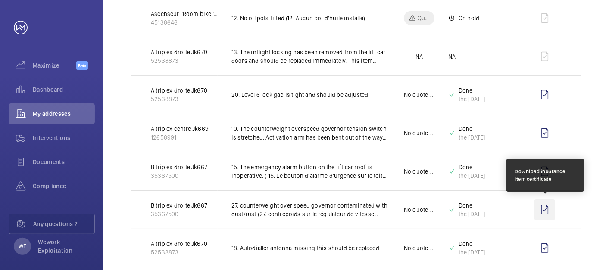
click at [548, 212] on wm-front-icon-button at bounding box center [545, 210] width 21 height 21
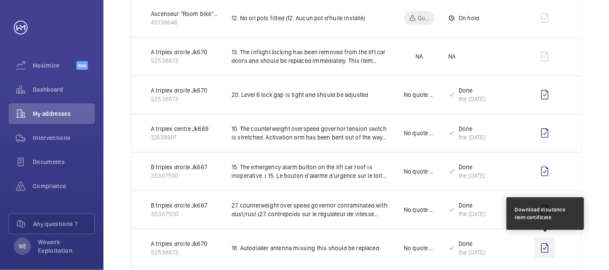
click at [543, 246] on wm-front-icon-button at bounding box center [545, 248] width 21 height 21
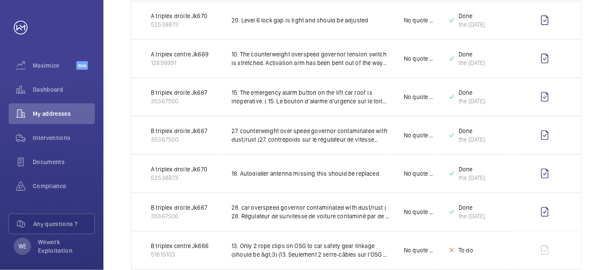
scroll to position [319, 0]
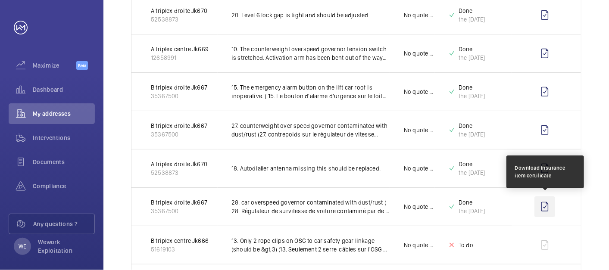
click at [547, 207] on wm-front-icon-button at bounding box center [545, 207] width 21 height 21
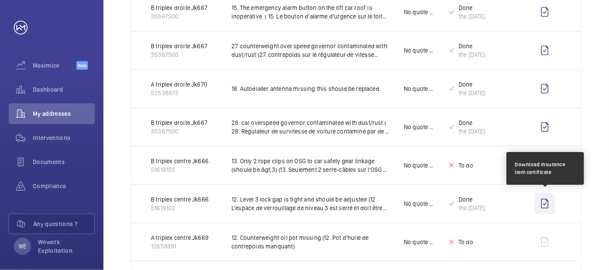
click at [543, 201] on wm-front-icon-button at bounding box center [545, 204] width 21 height 21
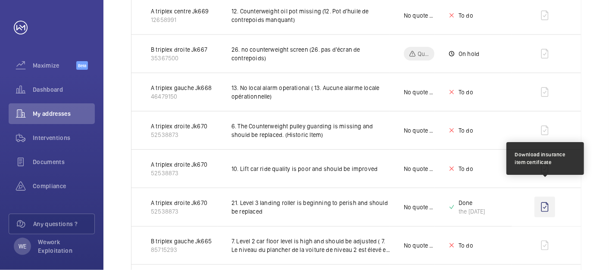
scroll to position [639, 0]
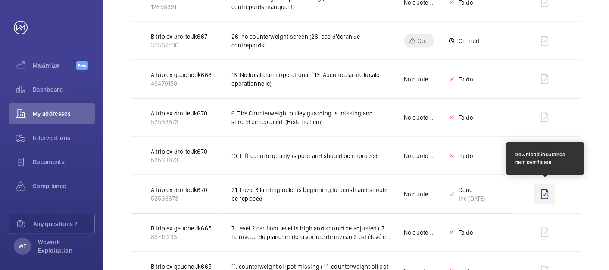
click at [544, 193] on wm-front-icon-button at bounding box center [545, 194] width 21 height 21
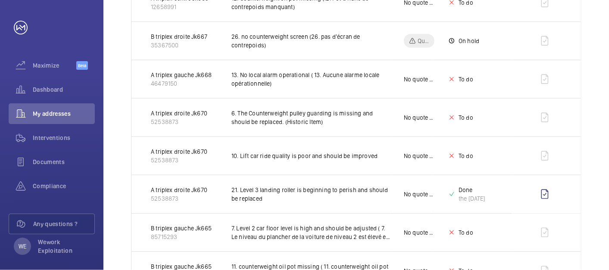
click at [596, 129] on div "Unit 1 – 30 of 175 Unit Insurance item description Quote Status Certificate A t…" at bounding box center [357, 102] width 506 height 1261
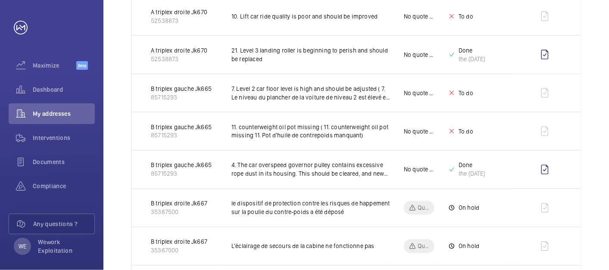
scroll to position [798, 0]
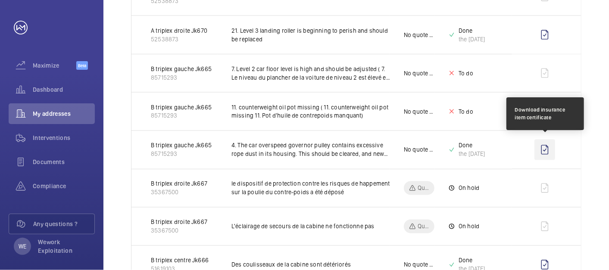
click at [545, 145] on wm-front-icon-button at bounding box center [545, 150] width 21 height 21
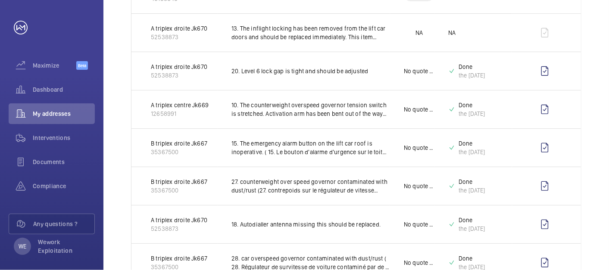
scroll to position [0, 0]
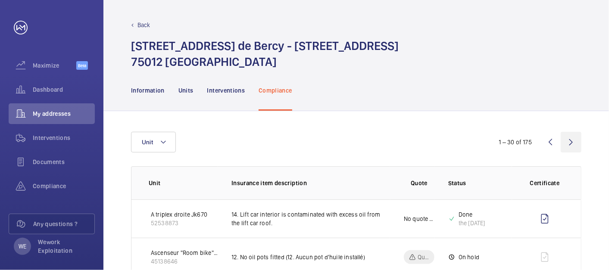
click at [568, 142] on wm-front-icon-button at bounding box center [571, 142] width 21 height 21
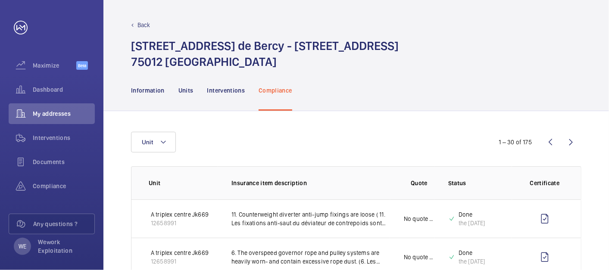
scroll to position [80, 0]
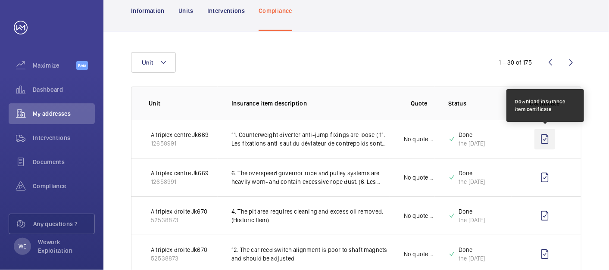
click at [543, 139] on wm-front-icon-button at bounding box center [545, 139] width 21 height 21
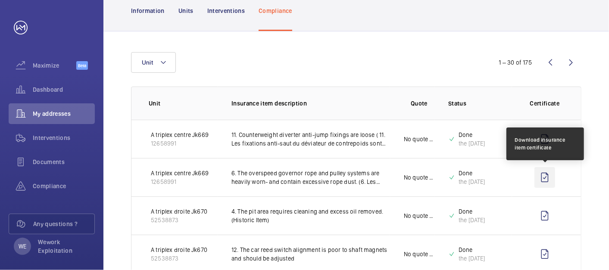
click at [545, 178] on wm-front-icon-button at bounding box center [545, 177] width 21 height 21
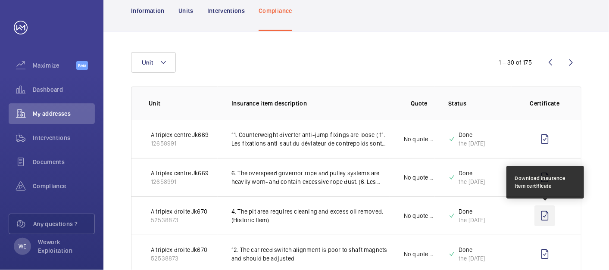
click at [544, 210] on wm-front-icon-button at bounding box center [545, 216] width 21 height 21
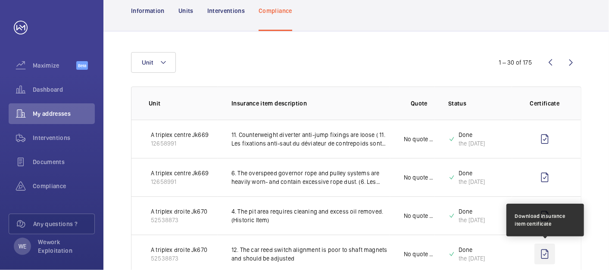
click at [547, 255] on wm-front-icon-button at bounding box center [545, 254] width 21 height 21
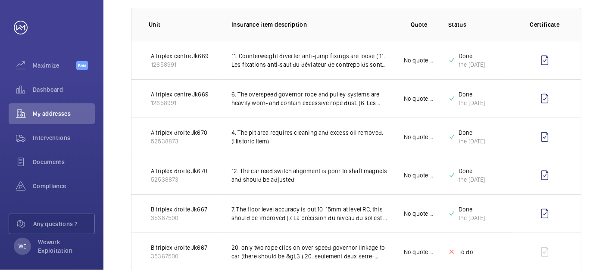
scroll to position [160, 0]
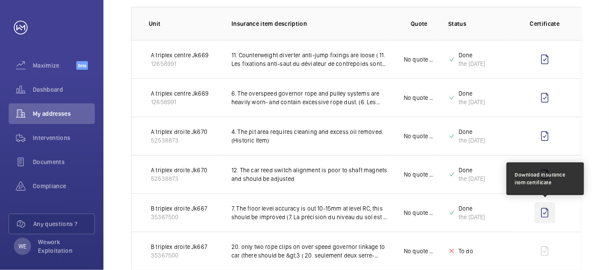
click at [545, 212] on wm-front-icon-button at bounding box center [545, 213] width 21 height 21
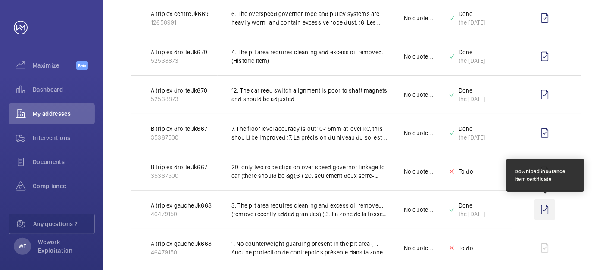
click at [544, 208] on wm-front-icon-button at bounding box center [545, 210] width 21 height 21
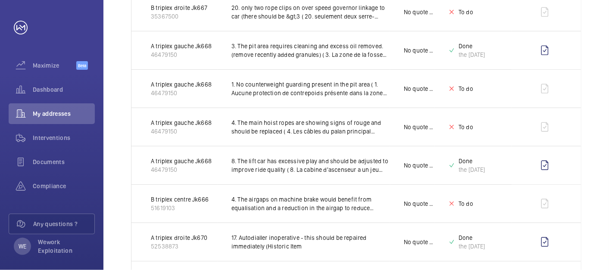
scroll to position [479, 0]
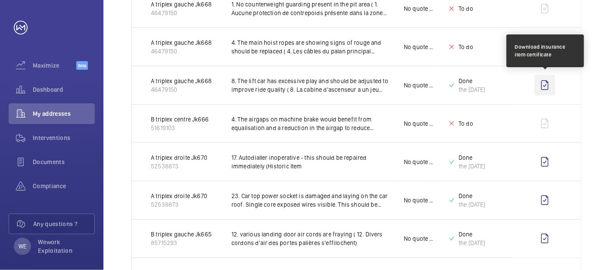
click at [546, 84] on wm-front-icon-button at bounding box center [545, 85] width 21 height 21
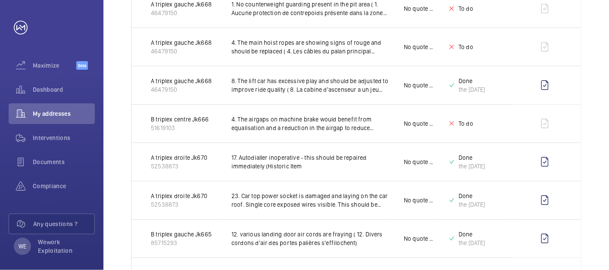
click at [595, 111] on div "Unit 1 – 30 of 175 Unit Insurance item description Quote Status Certificate A t…" at bounding box center [357, 262] width 506 height 1261
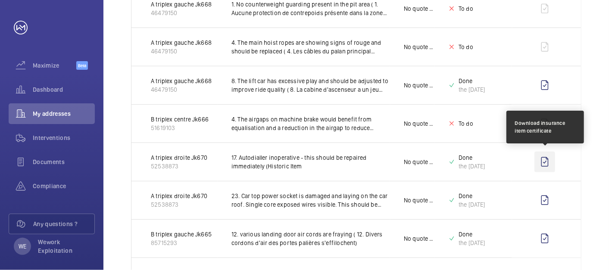
click at [547, 160] on wm-front-icon-button at bounding box center [545, 162] width 21 height 21
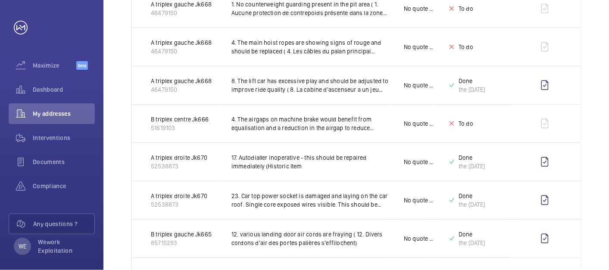
click at [598, 101] on div "Unit 1 – 30 of 175 Unit Insurance item description Quote Status Certificate A t…" at bounding box center [357, 262] width 506 height 1261
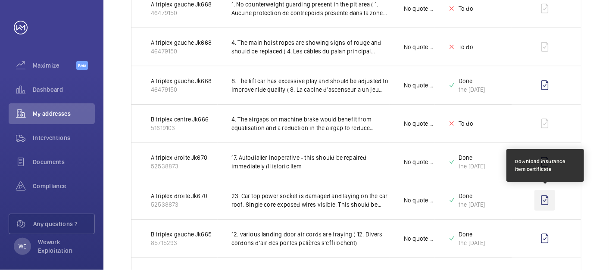
click at [548, 198] on wm-front-icon-button at bounding box center [545, 200] width 21 height 21
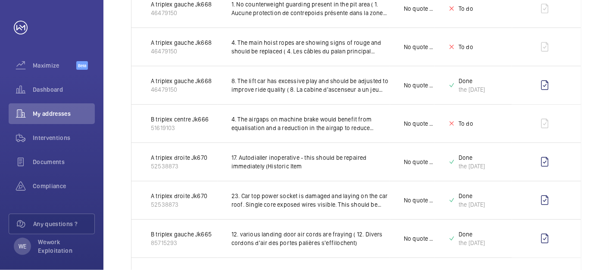
click at [589, 142] on div "Unit 1 – 30 of 175 Unit Insurance item description Quote Status Certificate A t…" at bounding box center [357, 262] width 506 height 1261
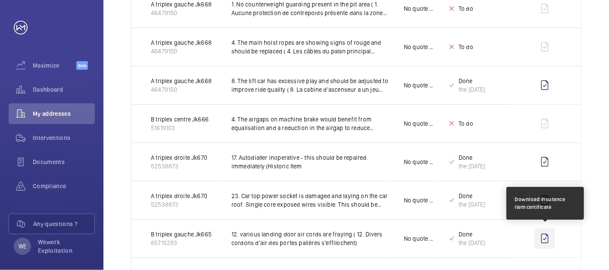
click at [547, 234] on wm-front-icon-button at bounding box center [545, 239] width 21 height 21
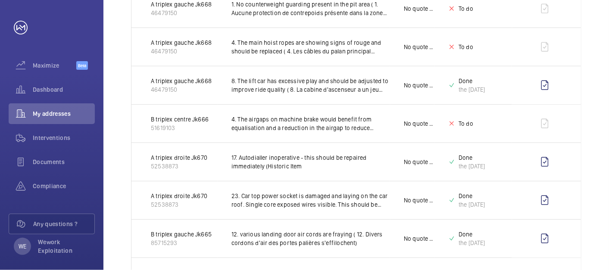
click at [598, 151] on div "Unit 1 – 30 of 175 Unit Insurance item description Quote Status Certificate A t…" at bounding box center [357, 262] width 506 height 1261
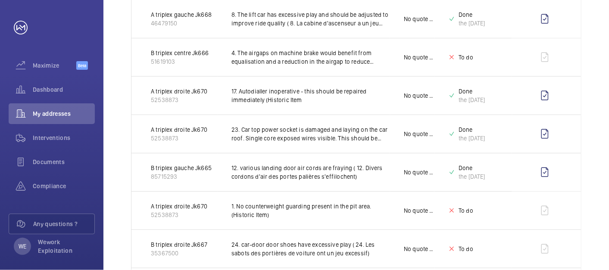
scroll to position [559, 0]
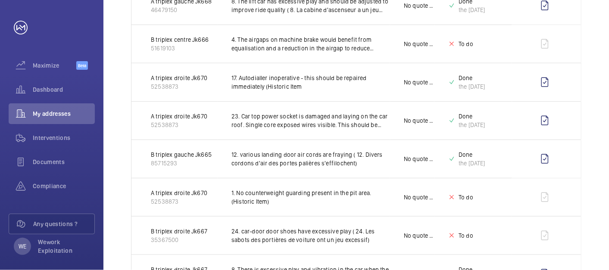
click at [597, 171] on div "Unit 1 – 30 of 175 Unit Insurance item description Quote Status Certificate A t…" at bounding box center [357, 182] width 506 height 1261
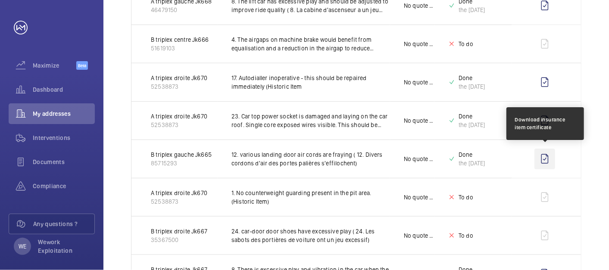
click at [547, 155] on wm-front-icon-button at bounding box center [545, 159] width 21 height 21
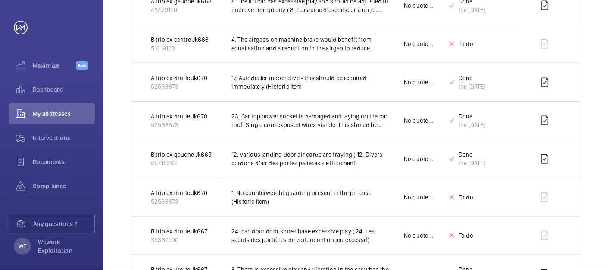
click at [591, 75] on div "Unit 1 – 30 of 175 Unit Insurance item description Quote Status Certificate A t…" at bounding box center [357, 182] width 506 height 1261
click at [588, 105] on div "Unit 1 – 30 of 175 Unit Insurance item description Quote Status Certificate A t…" at bounding box center [357, 182] width 506 height 1261
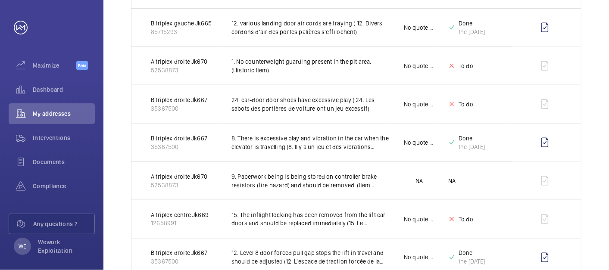
scroll to position [719, 0]
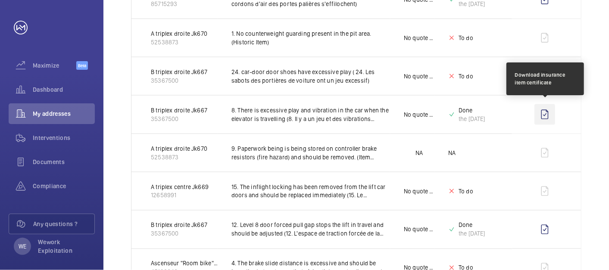
click at [547, 112] on wm-front-icon-button at bounding box center [545, 114] width 21 height 21
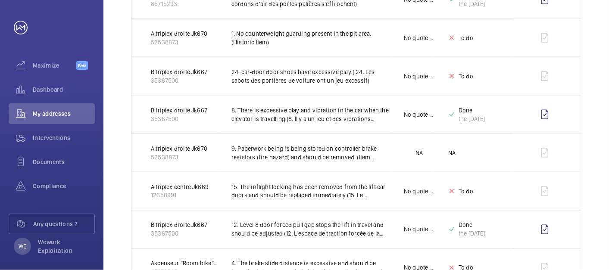
click at [596, 107] on div "Unit 1 – 30 of 175 Unit Insurance item description Quote Status Certificate A t…" at bounding box center [357, 23] width 506 height 1261
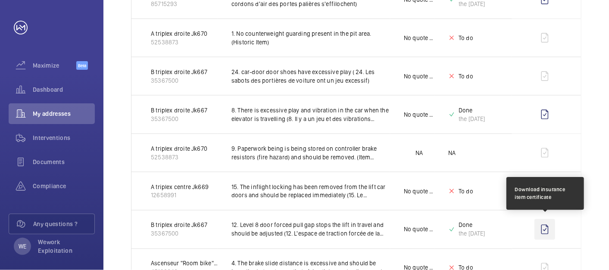
click at [545, 229] on wm-front-icon-button at bounding box center [545, 230] width 21 height 21
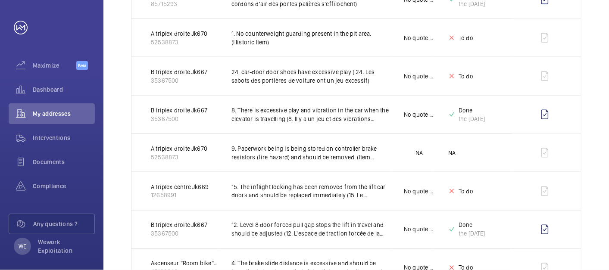
click at [607, 138] on div "Unit 1 – 30 of 175 Unit Insurance item description Quote Status Certificate A t…" at bounding box center [357, 23] width 506 height 1261
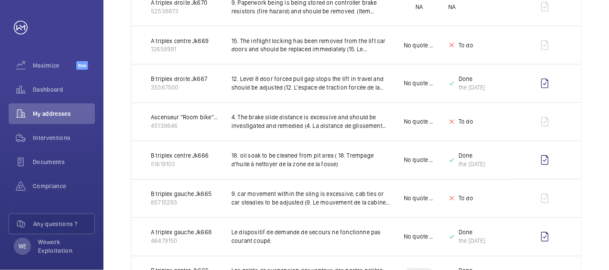
scroll to position [879, 0]
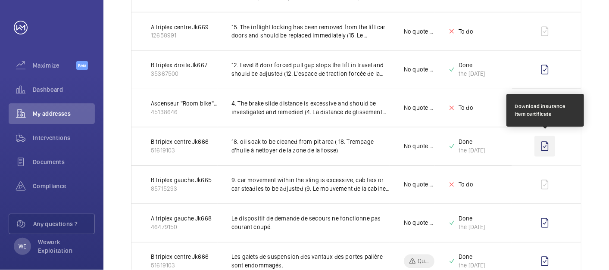
click at [546, 144] on wm-front-icon-button at bounding box center [545, 146] width 21 height 21
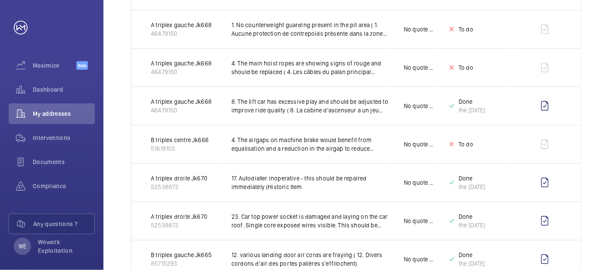
scroll to position [0, 0]
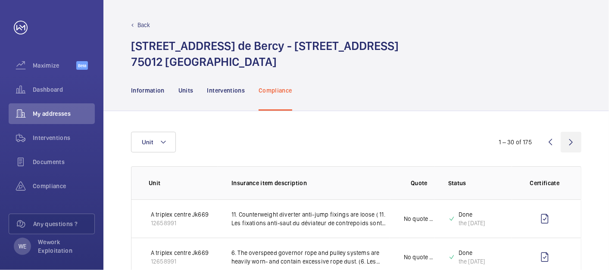
click at [571, 142] on wm-front-icon-button at bounding box center [571, 142] width 21 height 21
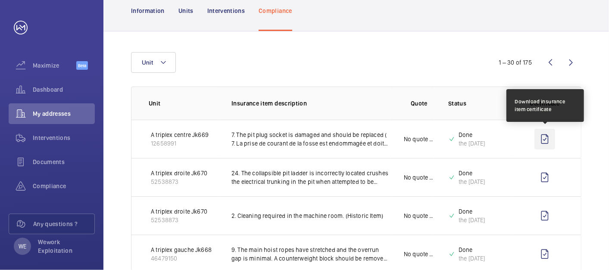
click at [546, 139] on wm-front-icon-button at bounding box center [545, 139] width 21 height 21
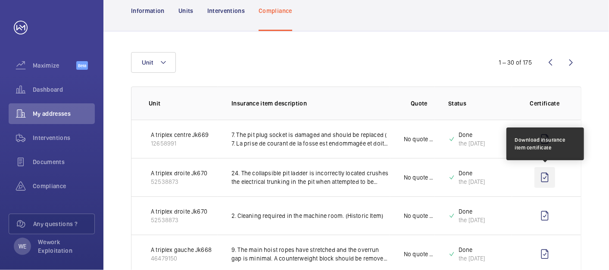
click at [544, 178] on wm-front-icon-button at bounding box center [545, 177] width 21 height 21
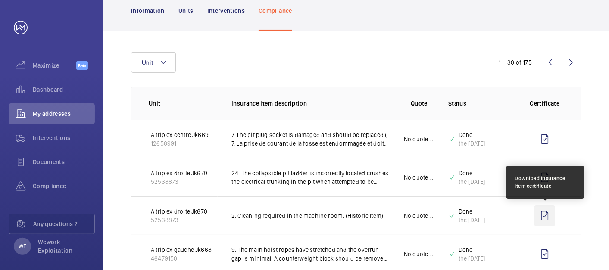
click at [545, 216] on wm-front-icon-button at bounding box center [545, 216] width 21 height 21
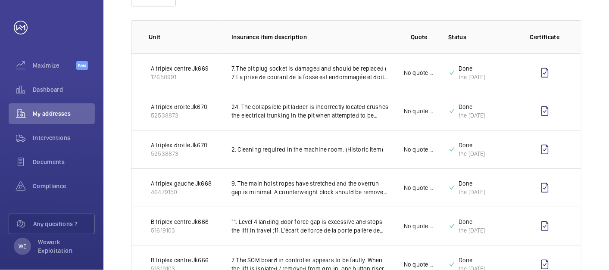
scroll to position [160, 0]
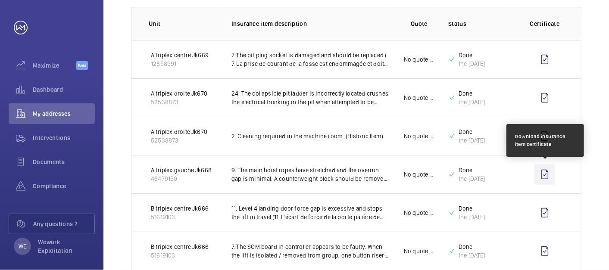
click at [547, 172] on wm-front-icon-button at bounding box center [545, 174] width 21 height 21
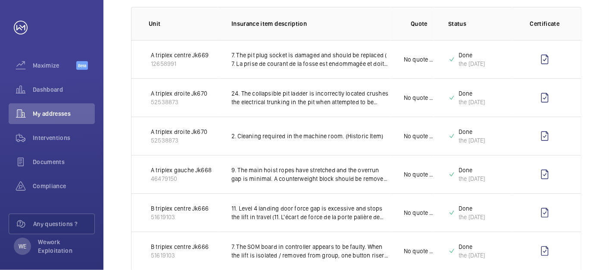
click at [419, 166] on td "No quote needed" at bounding box center [412, 174] width 44 height 38
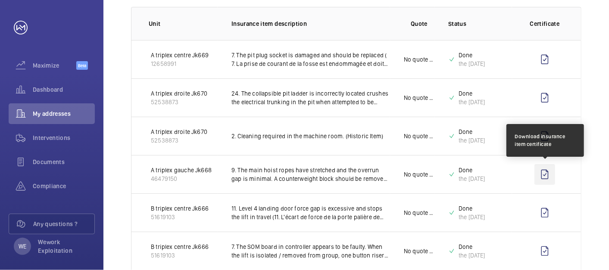
click at [544, 173] on wm-front-icon-button at bounding box center [545, 174] width 21 height 21
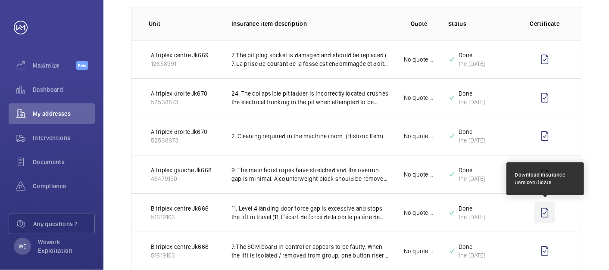
click at [545, 210] on wm-front-icon-button at bounding box center [545, 213] width 21 height 21
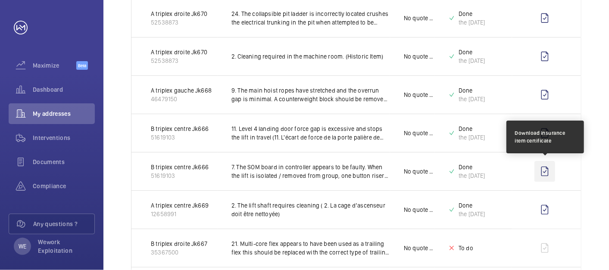
click at [544, 168] on wm-front-icon-button at bounding box center [545, 171] width 21 height 21
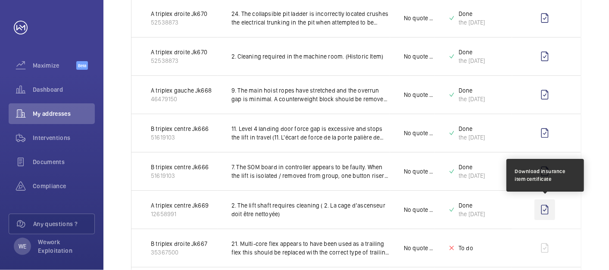
click at [549, 209] on wm-front-icon-button at bounding box center [545, 210] width 21 height 21
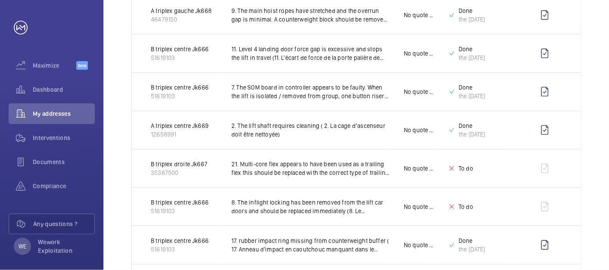
scroll to position [399, 0]
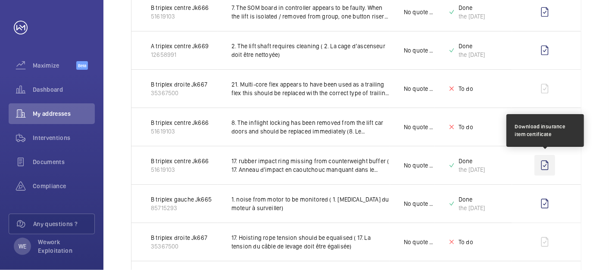
click at [544, 164] on wm-front-icon-button at bounding box center [545, 165] width 21 height 21
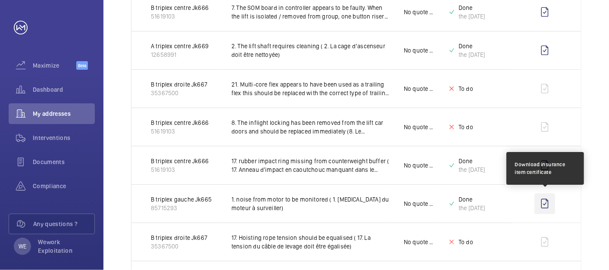
click at [544, 201] on wm-front-icon-button at bounding box center [545, 204] width 21 height 21
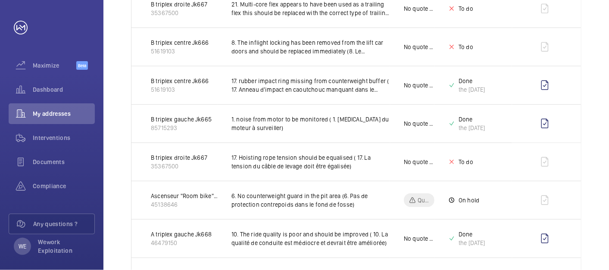
scroll to position [559, 0]
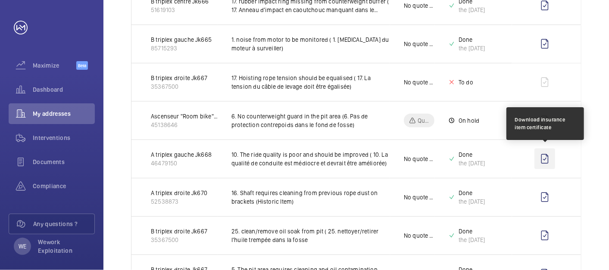
click at [547, 160] on wm-front-icon-button at bounding box center [545, 159] width 21 height 21
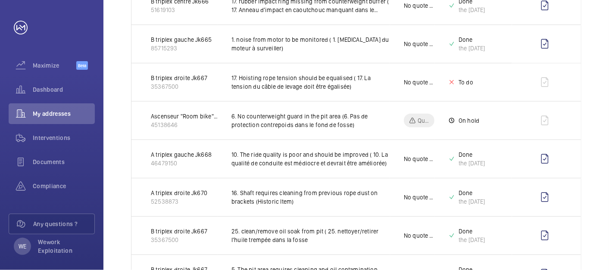
click at [603, 139] on div "Unit 1 – 30 of 175 Unit Insurance item description Quote Status Certificate A t…" at bounding box center [357, 182] width 506 height 1261
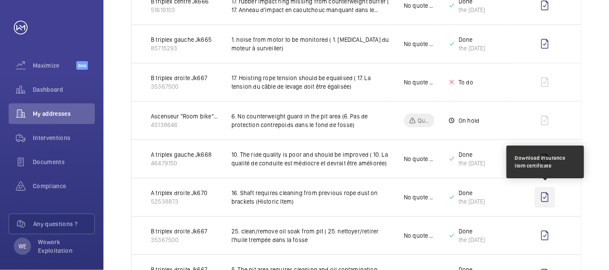
click at [545, 194] on wm-front-icon-button at bounding box center [545, 197] width 21 height 21
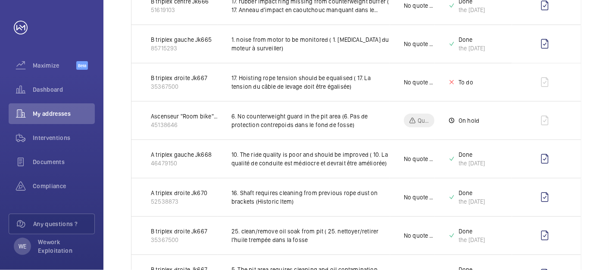
click at [602, 170] on div "Unit 1 – 30 of 175 Unit Insurance item description Quote Status Certificate A t…" at bounding box center [357, 182] width 506 height 1261
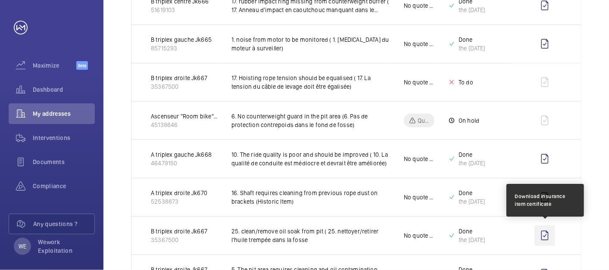
click at [548, 233] on wm-front-icon-button at bounding box center [545, 236] width 21 height 21
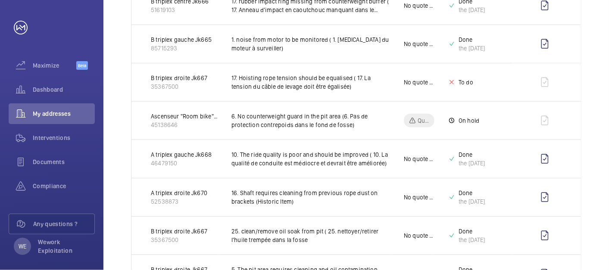
click at [608, 141] on div "Unit 1 – 30 of 175 Unit Insurance item description Quote Status Certificate A t…" at bounding box center [357, 182] width 506 height 1261
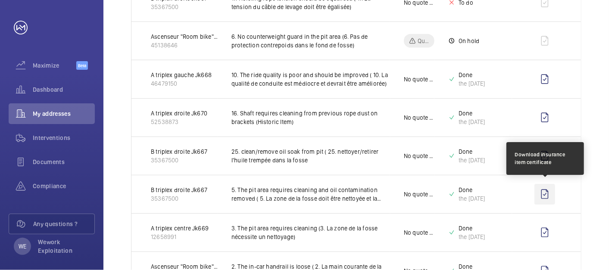
click at [548, 192] on wm-front-icon-button at bounding box center [545, 194] width 21 height 21
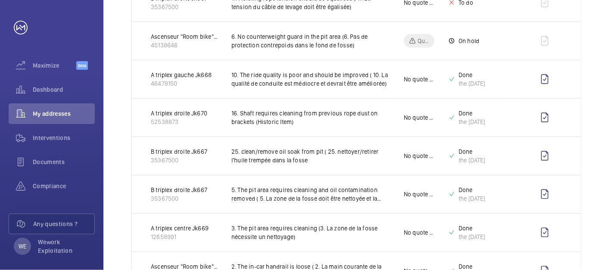
click at [606, 124] on div "Unit 1 – 30 of 175 Unit Insurance item description Quote Status Certificate A t…" at bounding box center [357, 102] width 506 height 1261
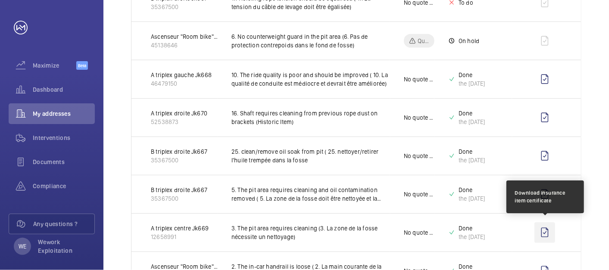
click at [547, 233] on wm-front-icon-button at bounding box center [545, 233] width 21 height 21
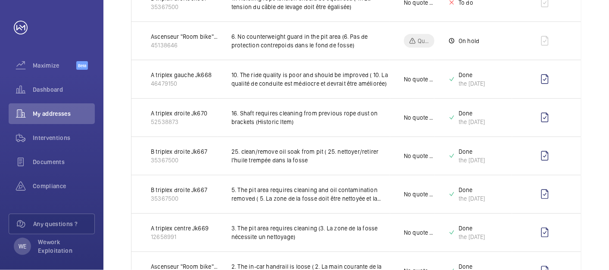
click at [606, 151] on div "Unit 1 – 30 of 175 Unit Insurance item description Quote Status Certificate A t…" at bounding box center [357, 102] width 506 height 1261
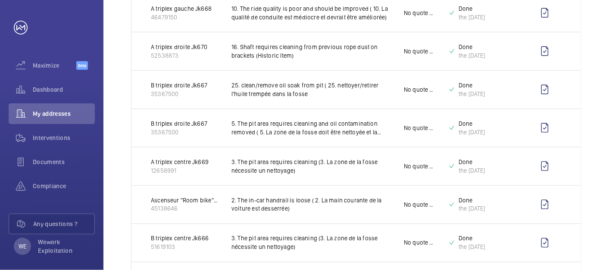
scroll to position [719, 0]
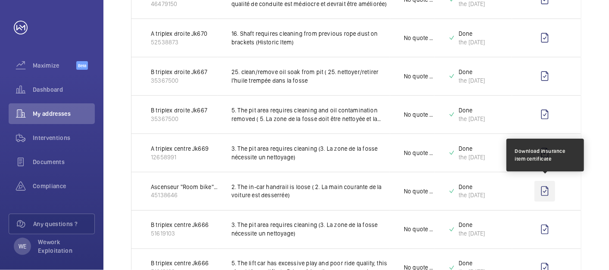
click at [543, 188] on wm-front-icon-button at bounding box center [545, 191] width 21 height 21
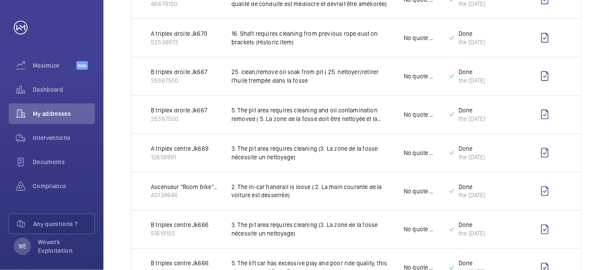
click at [590, 113] on div "Unit 1 – 30 of 175 Unit Insurance item description Quote Status Certificate A t…" at bounding box center [357, 23] width 506 height 1261
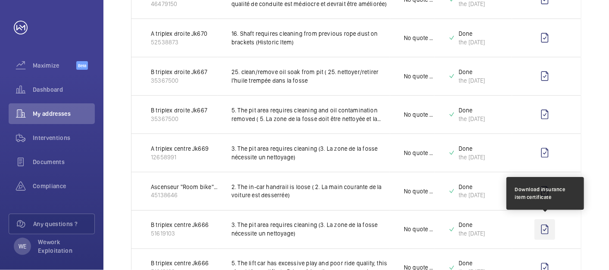
click at [541, 226] on wm-front-icon-button at bounding box center [545, 230] width 21 height 21
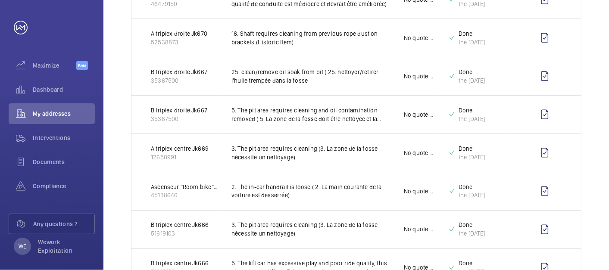
click at [594, 158] on div "Unit 1 – 30 of 175 Unit Insurance item description Quote Status Certificate A t…" at bounding box center [357, 23] width 506 height 1261
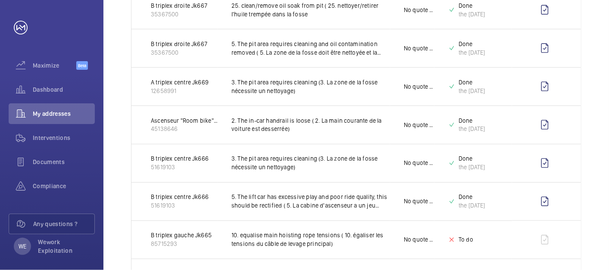
scroll to position [798, 0]
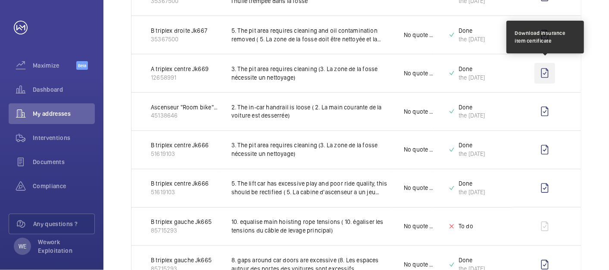
click at [544, 71] on wm-front-icon-button at bounding box center [545, 73] width 21 height 21
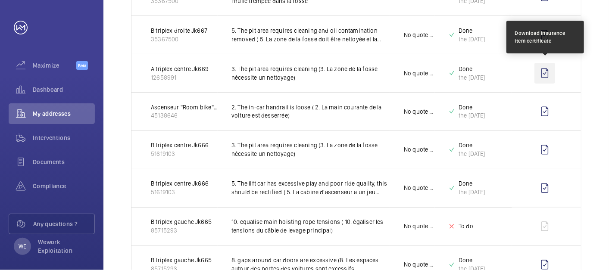
click at [546, 69] on wm-front-icon-button at bounding box center [545, 73] width 21 height 21
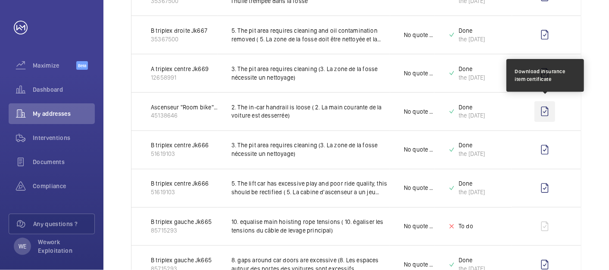
click at [547, 108] on wm-front-icon-button at bounding box center [545, 111] width 21 height 21
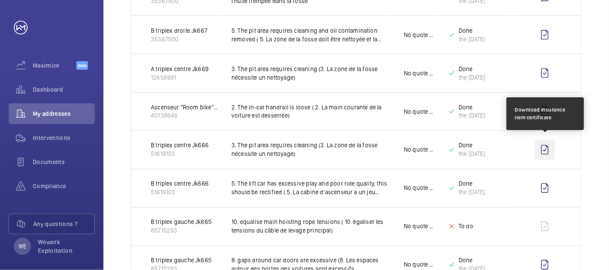
click at [544, 145] on wm-front-icon-button at bounding box center [545, 150] width 21 height 21
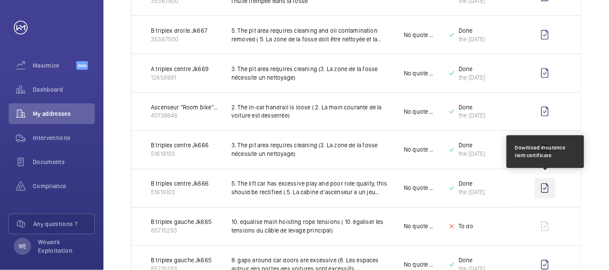
click at [543, 182] on wm-front-icon-button at bounding box center [545, 188] width 21 height 21
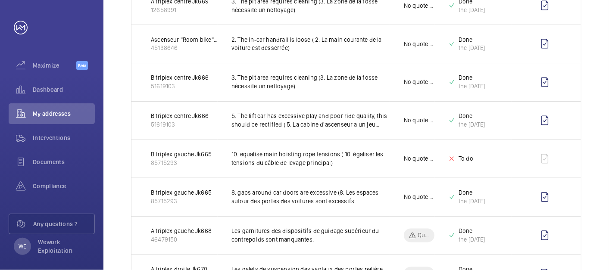
scroll to position [879, 0]
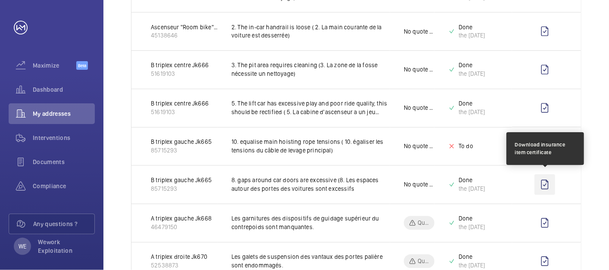
click at [547, 182] on wm-front-icon-button at bounding box center [545, 185] width 21 height 21
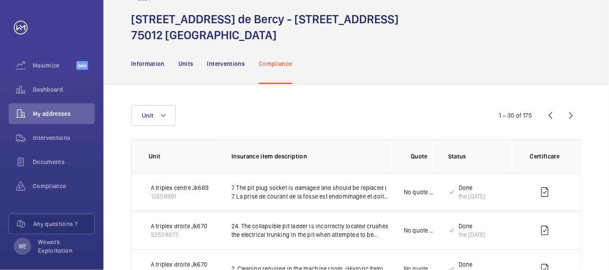
scroll to position [0, 0]
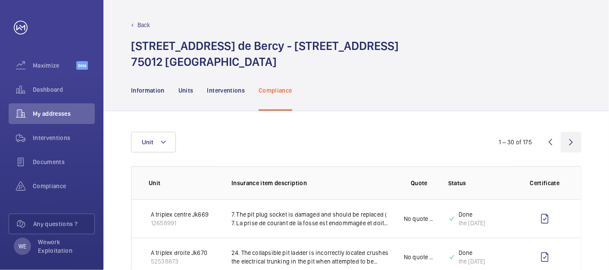
click at [571, 142] on wm-front-icon-button at bounding box center [571, 142] width 21 height 21
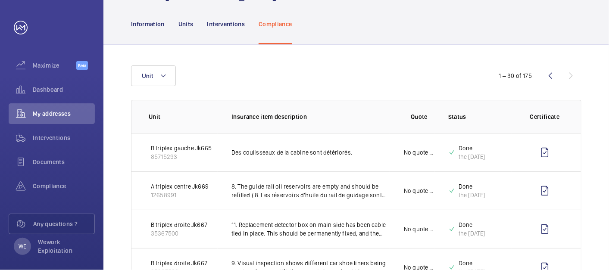
scroll to position [80, 0]
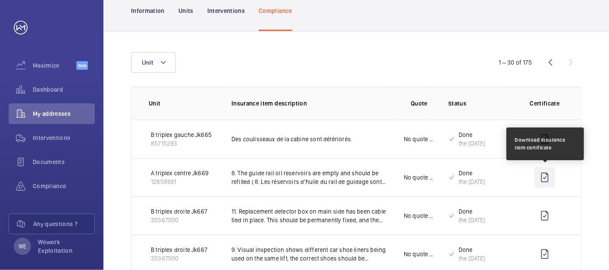
click at [544, 177] on wm-front-icon-button at bounding box center [545, 177] width 21 height 21
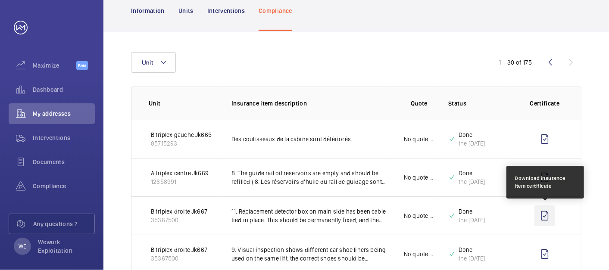
click at [546, 215] on wm-front-icon-button at bounding box center [545, 216] width 21 height 21
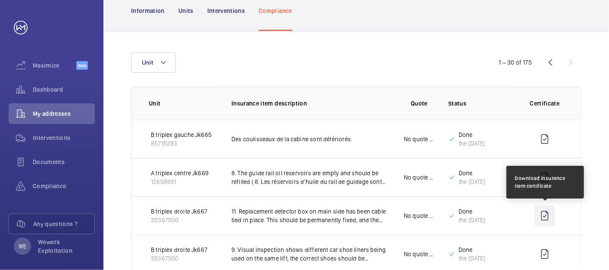
click at [547, 216] on wm-front-icon-button at bounding box center [545, 216] width 21 height 21
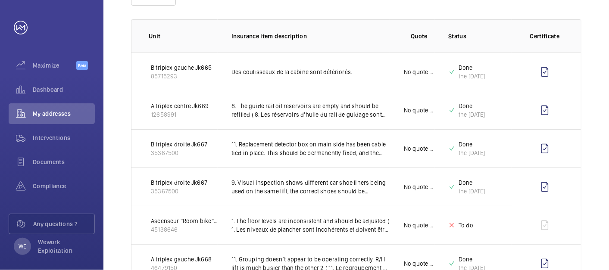
scroll to position [160, 0]
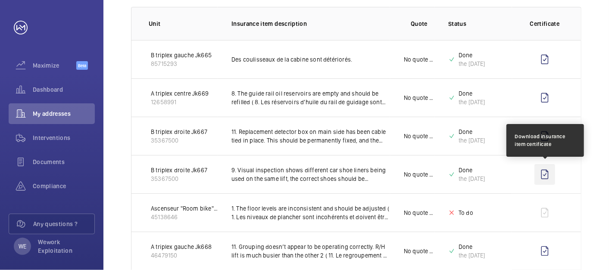
click at [546, 175] on wm-front-icon-button at bounding box center [545, 174] width 21 height 21
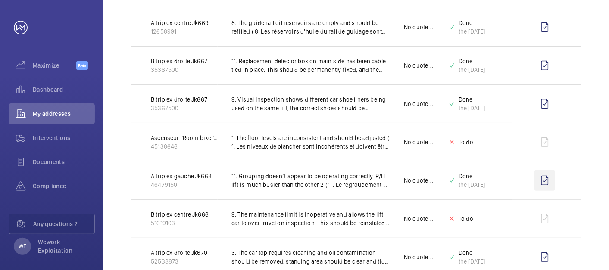
scroll to position [239, 0]
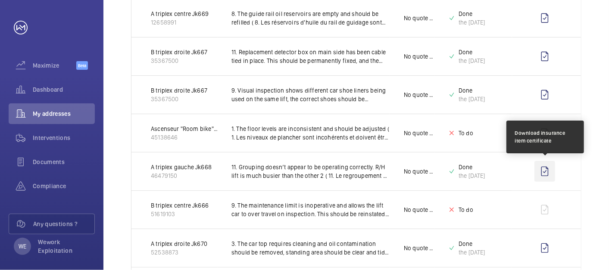
click at [547, 173] on wm-front-icon-button at bounding box center [545, 171] width 21 height 21
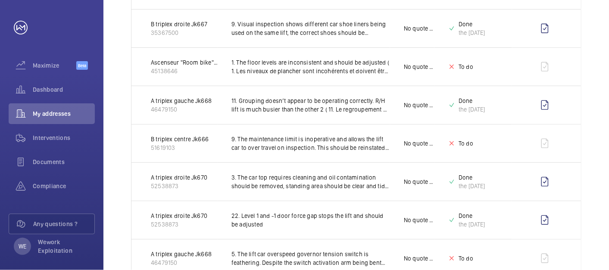
scroll to position [319, 0]
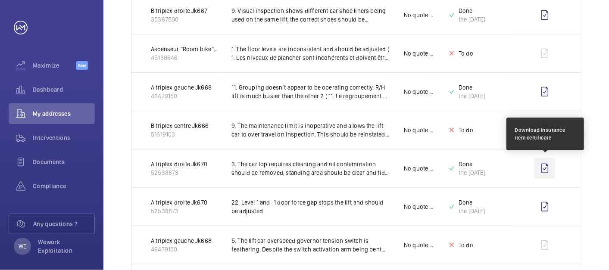
click at [550, 169] on wm-front-icon-button at bounding box center [545, 168] width 21 height 21
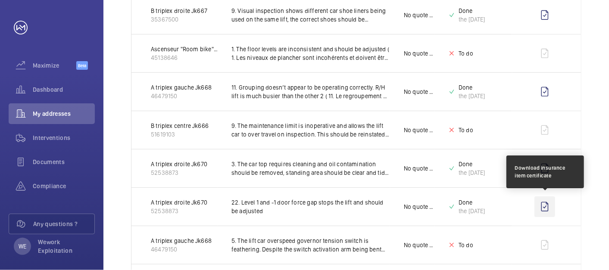
click at [547, 206] on wm-front-icon-button at bounding box center [545, 207] width 21 height 21
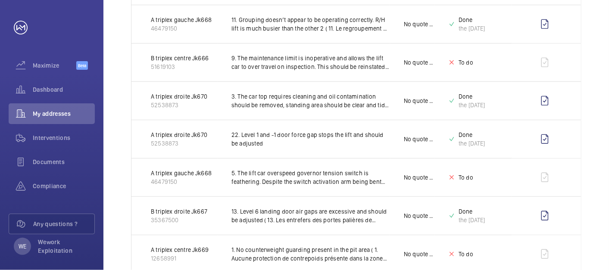
scroll to position [399, 0]
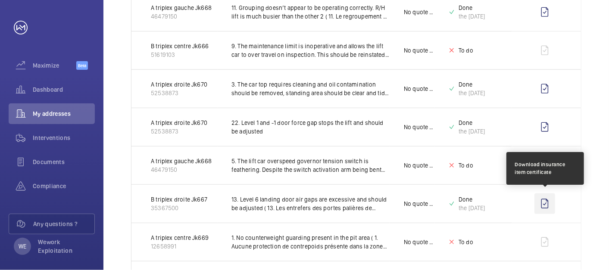
click at [550, 203] on wm-front-icon-button at bounding box center [545, 204] width 21 height 21
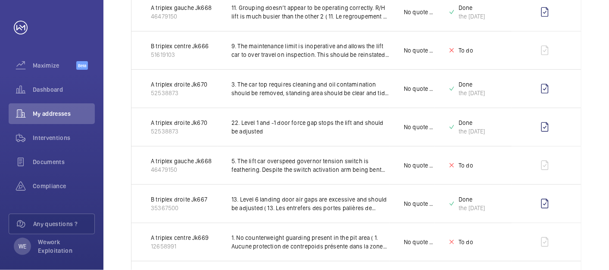
click at [606, 133] on div "Unit 1 – 30 of 175 Unit Insurance item description Quote Status Certificate B t…" at bounding box center [357, 246] width 506 height 1069
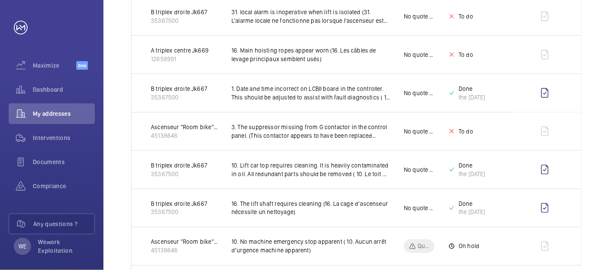
scroll to position [719, 0]
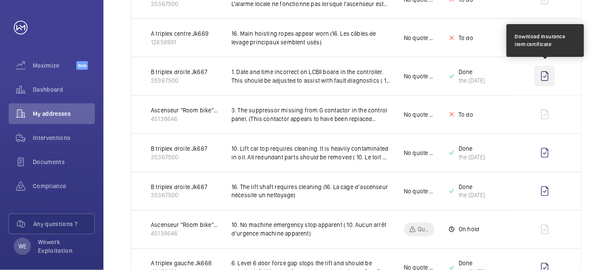
click at [547, 76] on wm-front-icon-button at bounding box center [545, 76] width 21 height 21
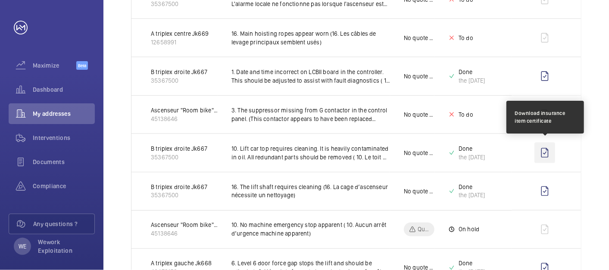
click at [546, 148] on wm-front-icon-button at bounding box center [545, 153] width 21 height 21
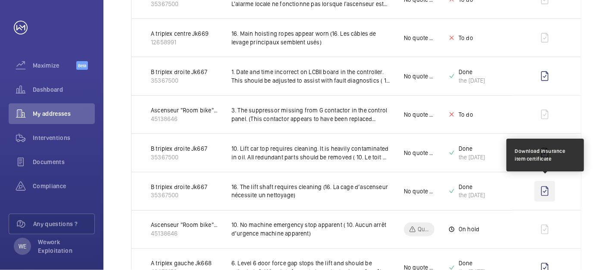
click at [546, 189] on wm-front-icon-button at bounding box center [545, 191] width 21 height 21
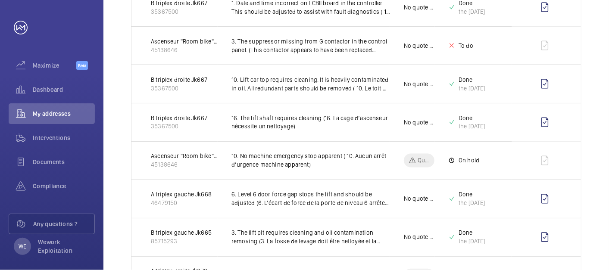
scroll to position [798, 0]
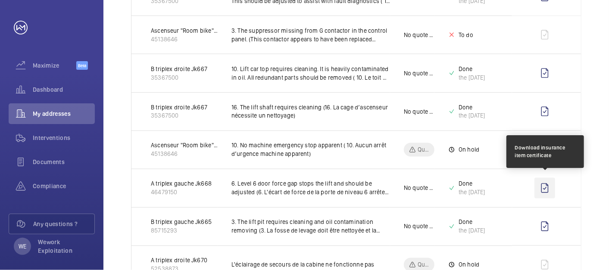
click at [548, 185] on wm-front-icon-button at bounding box center [545, 188] width 21 height 21
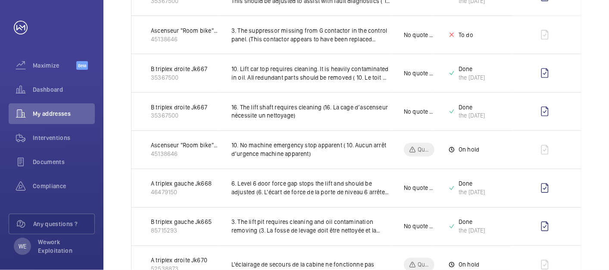
drag, startPoint x: 600, startPoint y: 127, endPoint x: 598, endPoint y: 135, distance: 8.4
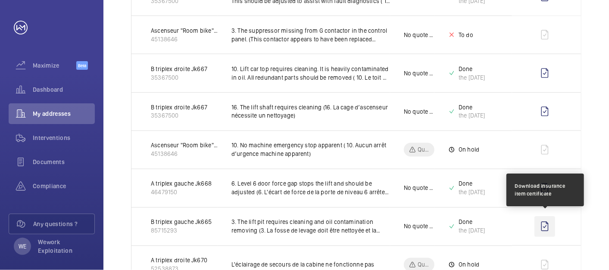
click at [546, 223] on wm-front-icon-button at bounding box center [545, 227] width 21 height 21
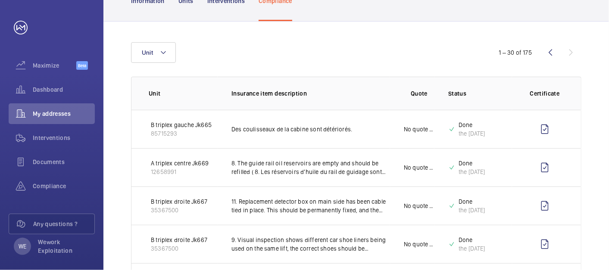
scroll to position [0, 0]
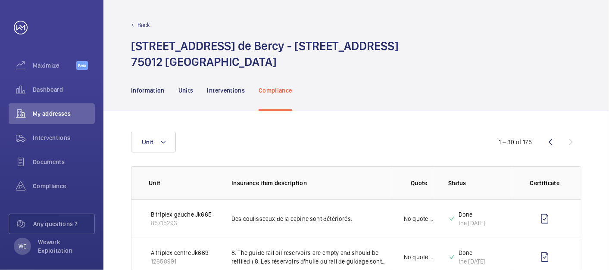
click at [591, 70] on div "Information Units Interventions Compliance" at bounding box center [357, 90] width 506 height 41
click at [56, 183] on span "Compliance" at bounding box center [64, 186] width 62 height 9
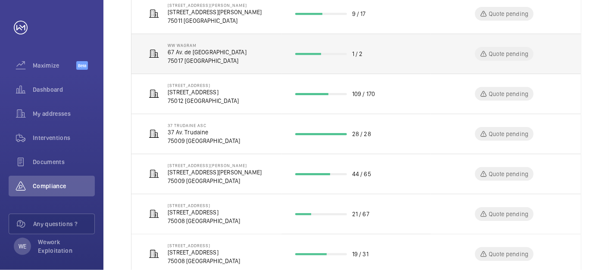
scroll to position [316, 0]
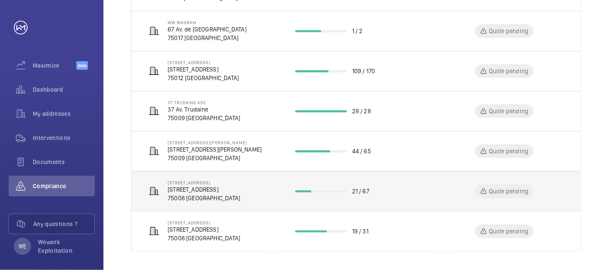
click at [198, 191] on p "[STREET_ADDRESS]" at bounding box center [204, 189] width 72 height 9
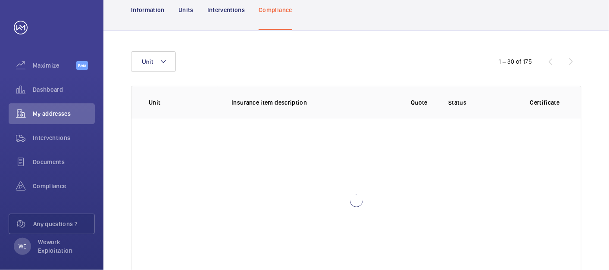
scroll to position [113, 0]
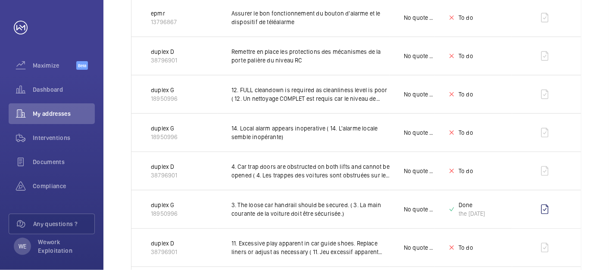
scroll to position [319, 0]
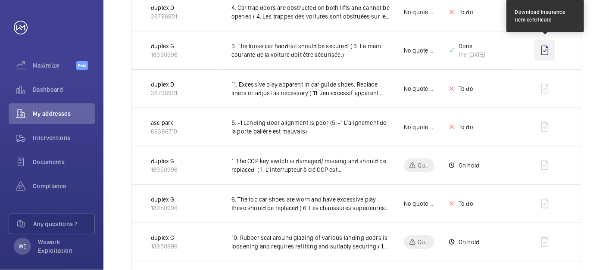
click at [546, 50] on wm-front-icon-button at bounding box center [545, 50] width 21 height 21
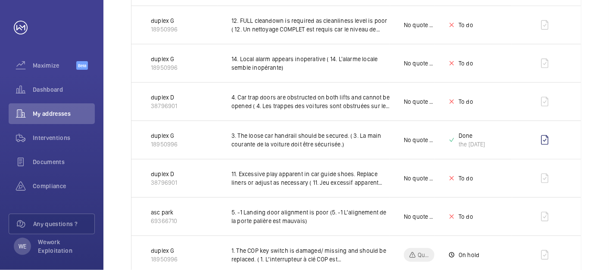
scroll to position [319, 0]
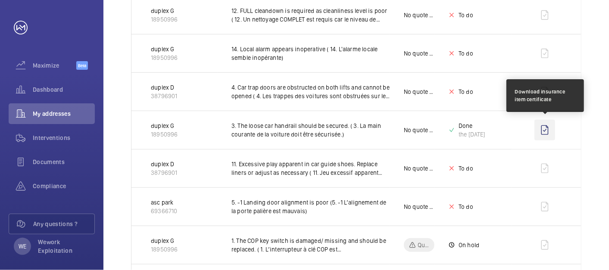
click at [547, 129] on wm-front-icon-button at bounding box center [545, 130] width 21 height 21
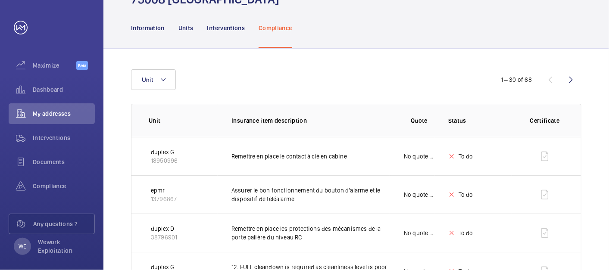
scroll to position [0, 0]
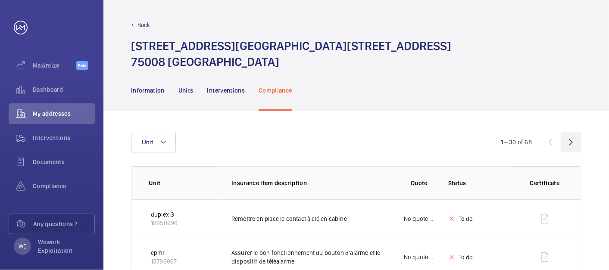
click at [565, 143] on wm-front-icon-button at bounding box center [571, 142] width 21 height 21
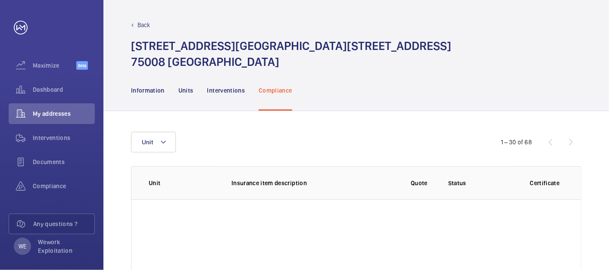
scroll to position [80, 0]
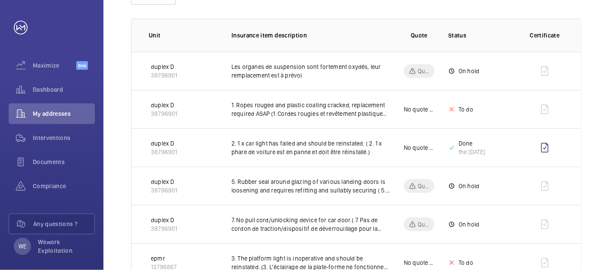
scroll to position [160, 0]
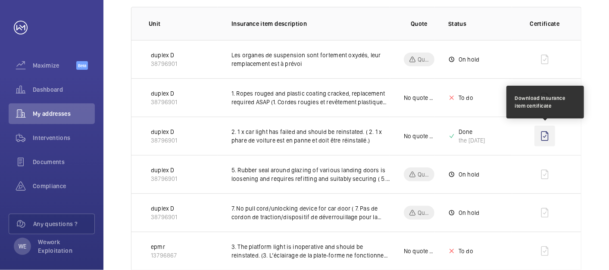
click at [547, 137] on wm-front-icon-button at bounding box center [545, 136] width 21 height 21
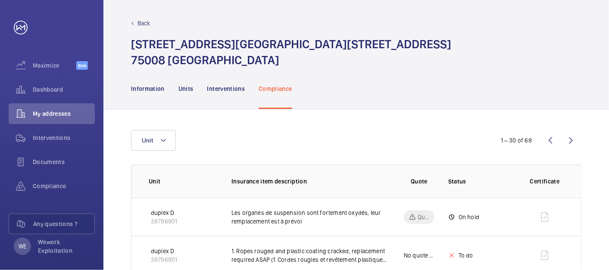
scroll to position [0, 0]
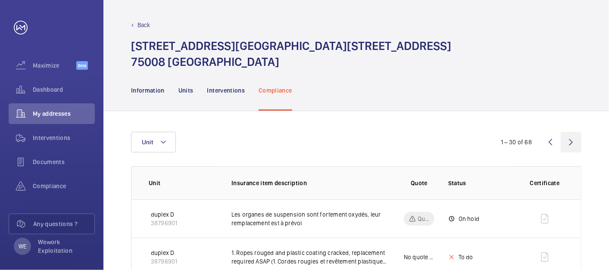
click at [569, 147] on wm-front-icon-button at bounding box center [571, 142] width 21 height 21
click at [52, 182] on span "Compliance" at bounding box center [64, 186] width 62 height 9
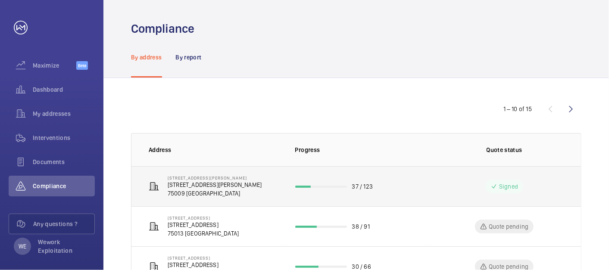
click at [222, 187] on td "[STREET_ADDRESS][PERSON_NAME] [STREET_ADDRESS][PERSON_NAME]" at bounding box center [207, 186] width 150 height 40
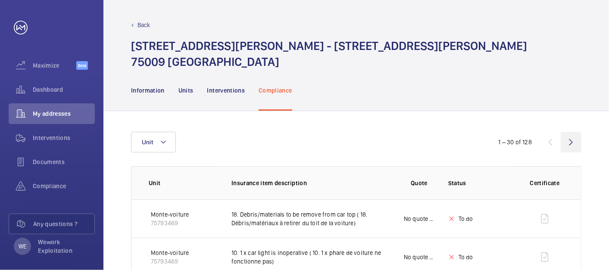
click at [568, 139] on wm-front-icon-button at bounding box center [571, 142] width 21 height 21
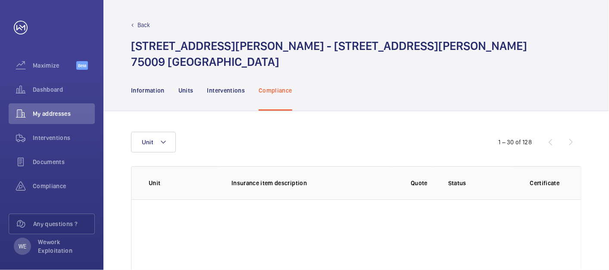
scroll to position [80, 0]
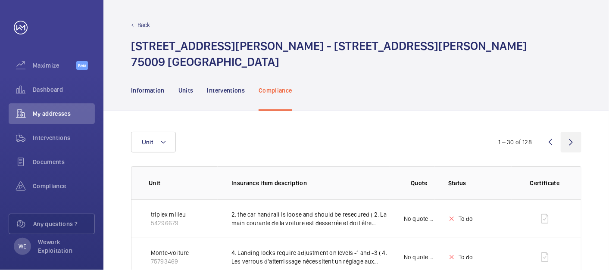
click at [575, 139] on wm-front-icon-button at bounding box center [571, 142] width 21 height 21
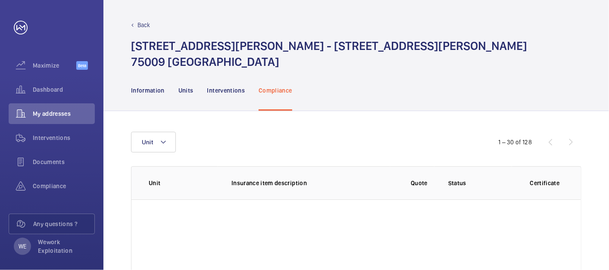
scroll to position [80, 0]
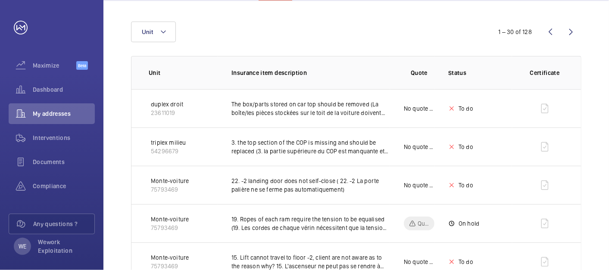
scroll to position [59, 0]
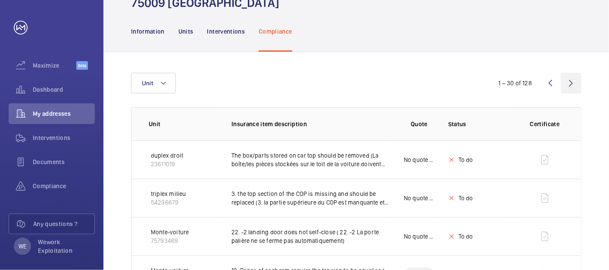
click at [572, 82] on wm-front-icon-button at bounding box center [571, 83] width 21 height 21
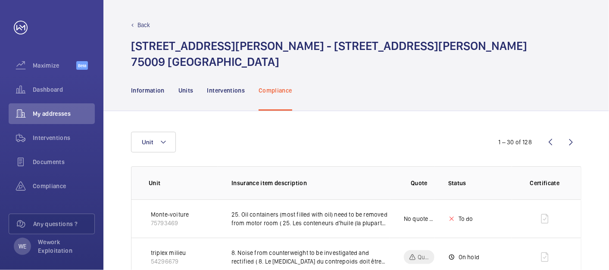
click at [573, 137] on wm-front-icon-button at bounding box center [571, 142] width 21 height 21
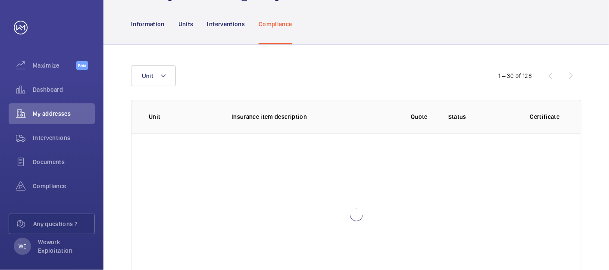
scroll to position [80, 0]
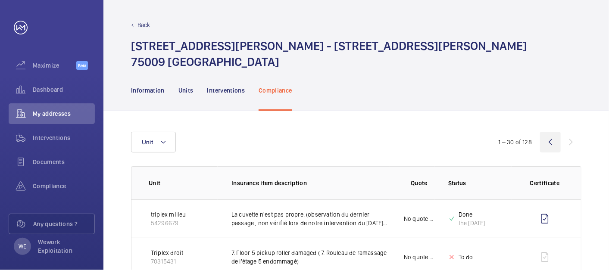
click at [550, 142] on wm-front-icon-button at bounding box center [550, 142] width 21 height 21
click at [552, 144] on wm-front-icon-button at bounding box center [550, 142] width 21 height 21
click at [553, 140] on wm-front-icon-button at bounding box center [550, 142] width 21 height 21
click at [553, 141] on wm-front-icon-button at bounding box center [550, 142] width 21 height 21
click at [547, 146] on wm-front-icon-button at bounding box center [550, 142] width 21 height 21
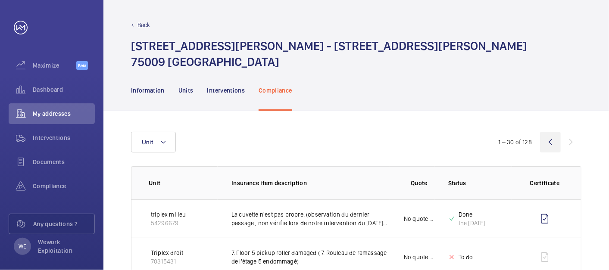
click at [557, 141] on wm-front-icon-button at bounding box center [550, 142] width 21 height 21
click at [55, 184] on span "Compliance" at bounding box center [64, 186] width 62 height 9
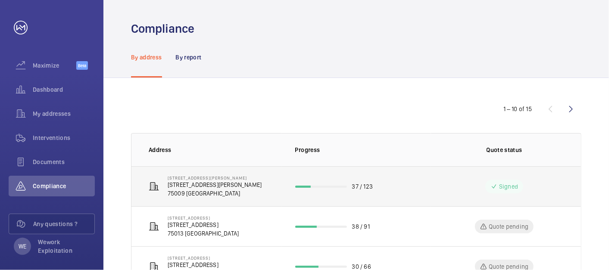
click at [202, 191] on p "75009 [GEOGRAPHIC_DATA]" at bounding box center [215, 193] width 94 height 9
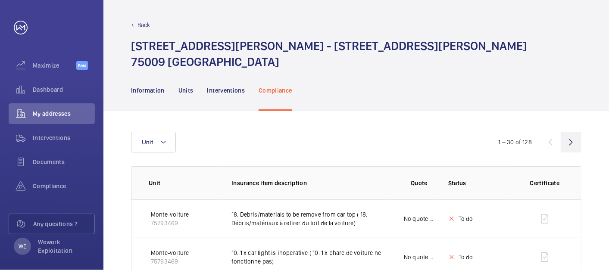
click at [567, 147] on wm-front-icon-button at bounding box center [571, 142] width 21 height 21
click at [571, 144] on wm-front-icon-button at bounding box center [571, 142] width 21 height 21
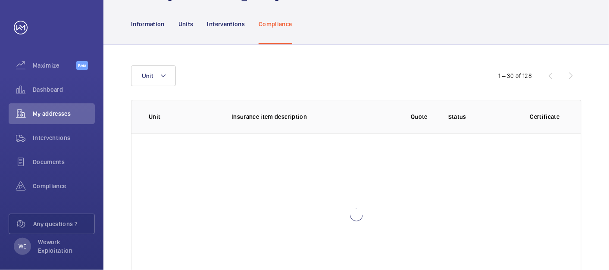
scroll to position [80, 0]
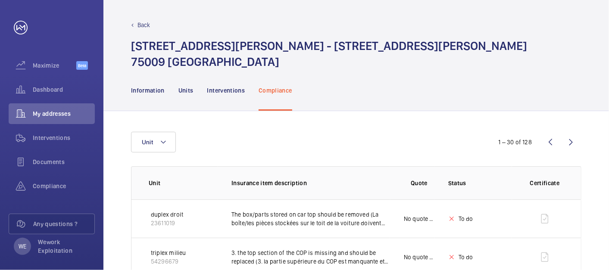
click at [565, 144] on wm-front-icon-button at bounding box center [571, 142] width 21 height 21
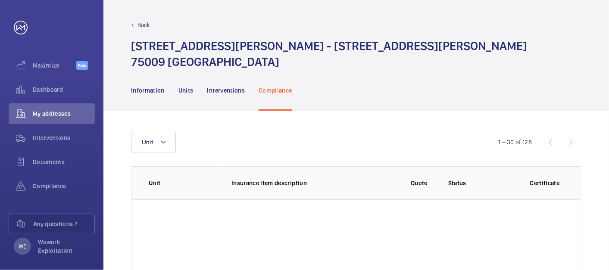
scroll to position [80, 0]
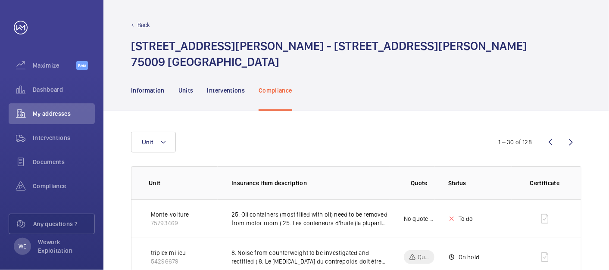
click at [563, 142] on wm-front-icon-button at bounding box center [571, 142] width 21 height 21
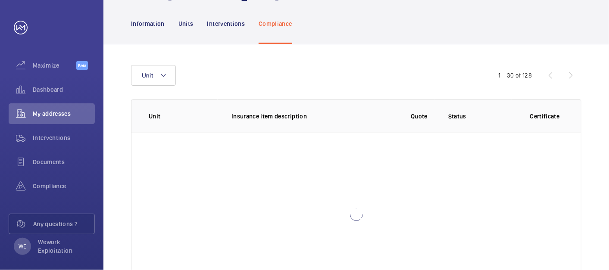
scroll to position [80, 0]
